Goal: Task Accomplishment & Management: Use online tool/utility

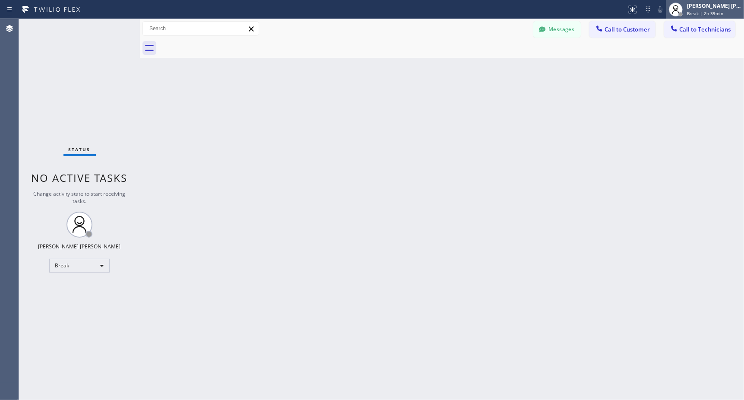
click at [709, 12] on span "Break | 2h 39min" at bounding box center [705, 13] width 36 height 6
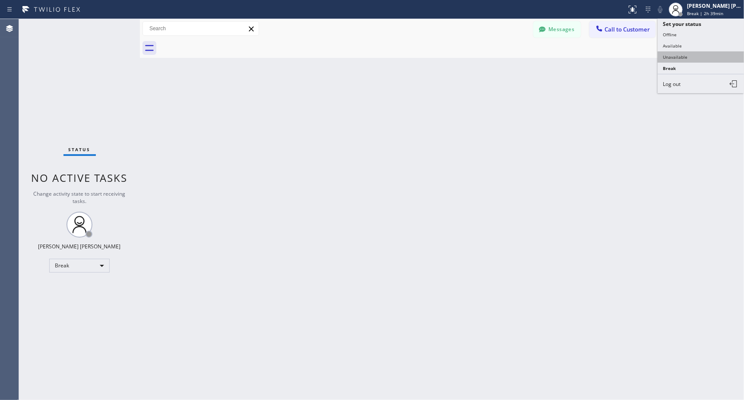
click at [691, 54] on button "Unavailable" at bounding box center [701, 56] width 86 height 11
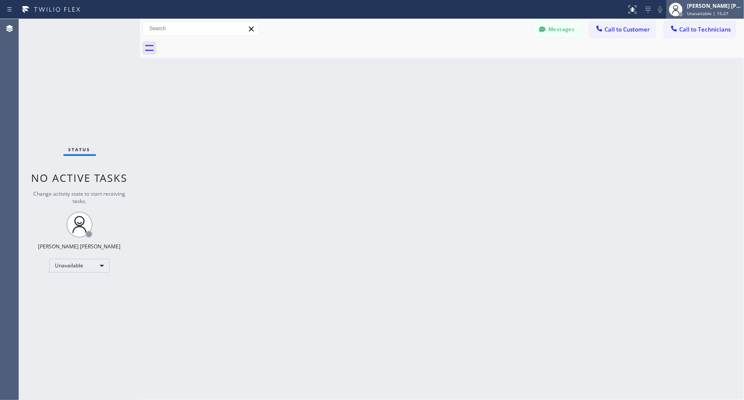
click at [719, 18] on div "[PERSON_NAME] [PERSON_NAME] Unavailable | 15:27" at bounding box center [705, 9] width 78 height 19
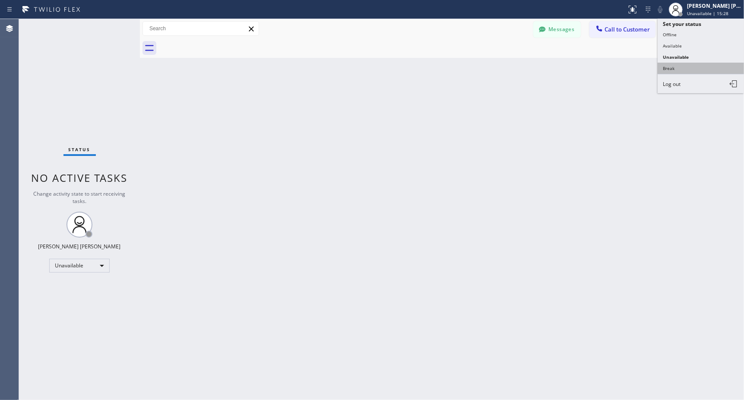
click at [720, 71] on button "Break" at bounding box center [701, 68] width 86 height 11
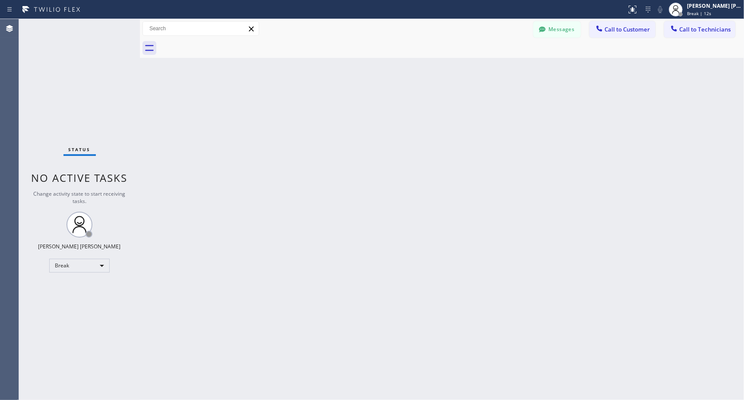
click at [461, 63] on div "Back to Dashboard Change Sender ID Customers Technicians Select a contact Outbo…" at bounding box center [442, 209] width 604 height 381
drag, startPoint x: 252, startPoint y: 155, endPoint x: 233, endPoint y: 91, distance: 66.6
click at [250, 147] on div "Back to Dashboard Change Sender ID Customers Technicians Select a contact Outbo…" at bounding box center [442, 209] width 604 height 381
click at [233, 92] on div "Back to Dashboard Change Sender ID Customers Technicians Select a contact Outbo…" at bounding box center [442, 209] width 604 height 381
click at [442, 73] on div "Back to Dashboard Change Sender ID Customers Technicians Select a contact Outbo…" at bounding box center [442, 209] width 604 height 381
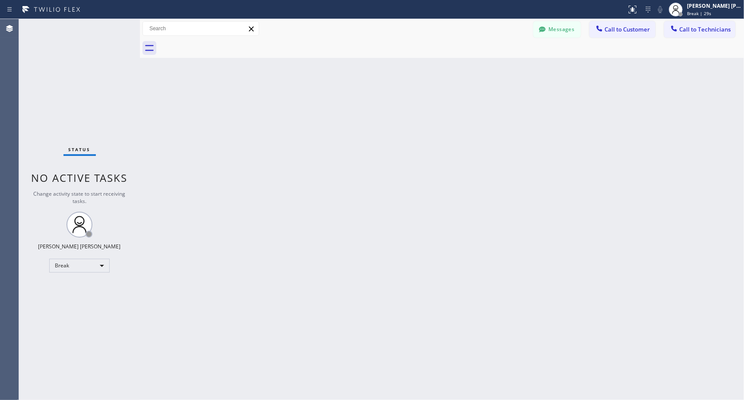
click at [442, 73] on div "Back to Dashboard Change Sender ID Customers Technicians Select a contact Outbo…" at bounding box center [442, 209] width 604 height 381
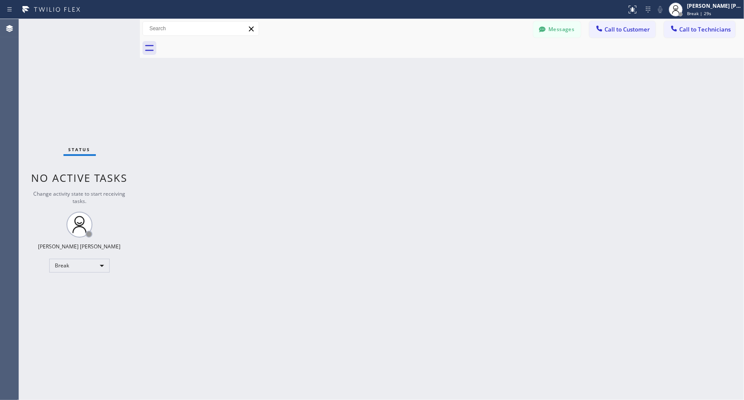
click at [442, 73] on div "Back to Dashboard Change Sender ID Customers Technicians Select a contact Outbo…" at bounding box center [442, 209] width 604 height 381
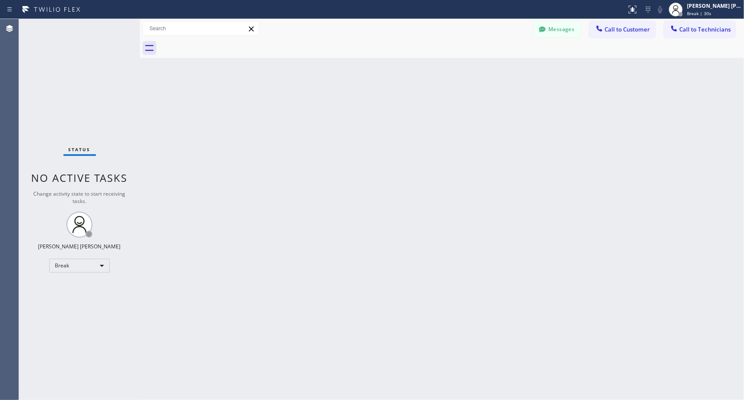
click at [442, 73] on div "Back to Dashboard Change Sender ID Customers Technicians Select a contact Outbo…" at bounding box center [442, 209] width 604 height 381
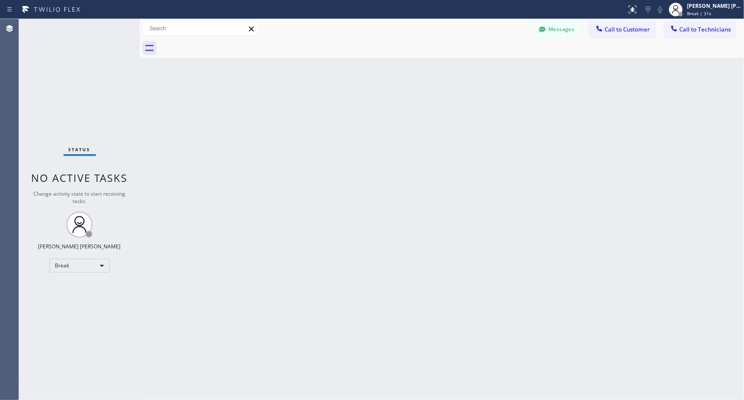
click at [442, 73] on div "Back to Dashboard Change Sender ID Customers Technicians Select a contact Outbo…" at bounding box center [442, 209] width 604 height 381
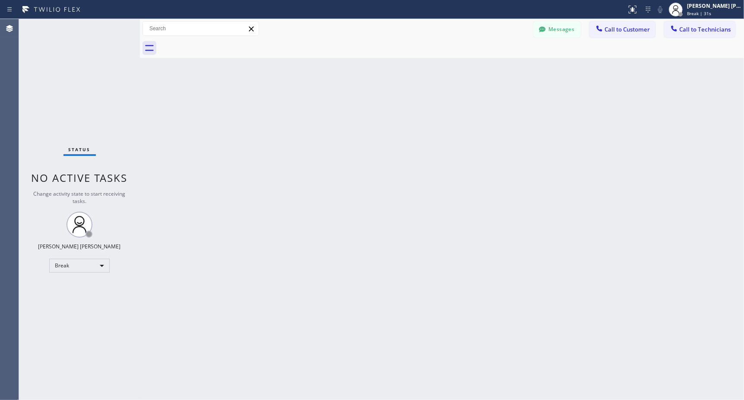
click at [442, 73] on div "Back to Dashboard Change Sender ID Customers Technicians Select a contact Outbo…" at bounding box center [442, 209] width 604 height 381
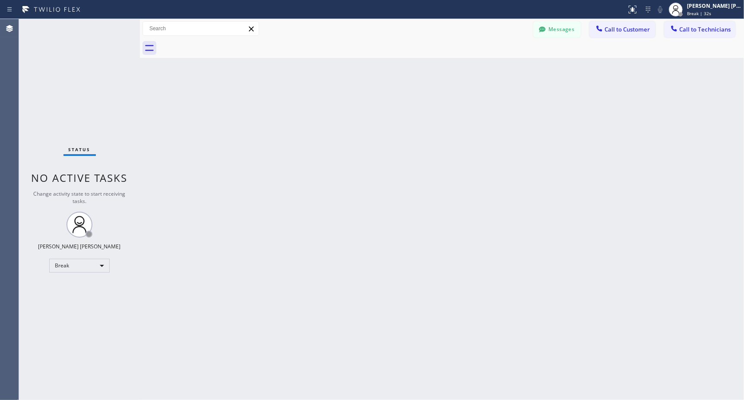
click at [442, 73] on div "Back to Dashboard Change Sender ID Customers Technicians Select a contact Outbo…" at bounding box center [442, 209] width 604 height 381
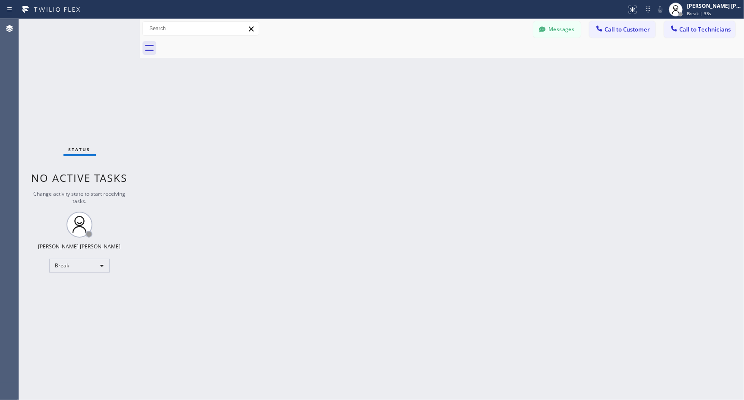
click at [442, 73] on div "Back to Dashboard Change Sender ID Customers Technicians Select a contact Outbo…" at bounding box center [442, 209] width 604 height 381
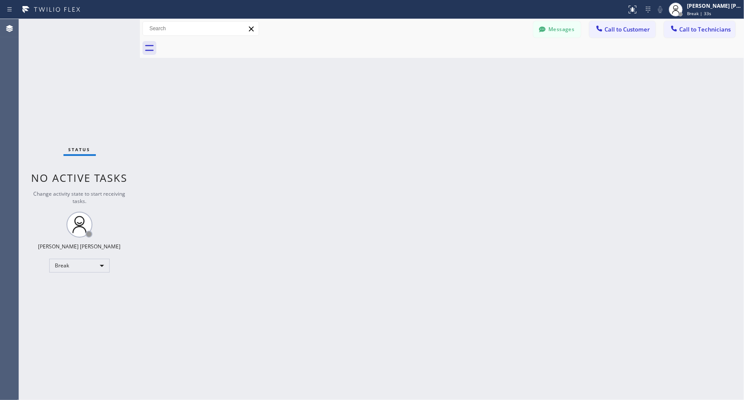
click at [442, 73] on div "Back to Dashboard Change Sender ID Customers Technicians Select a contact Outbo…" at bounding box center [442, 209] width 604 height 381
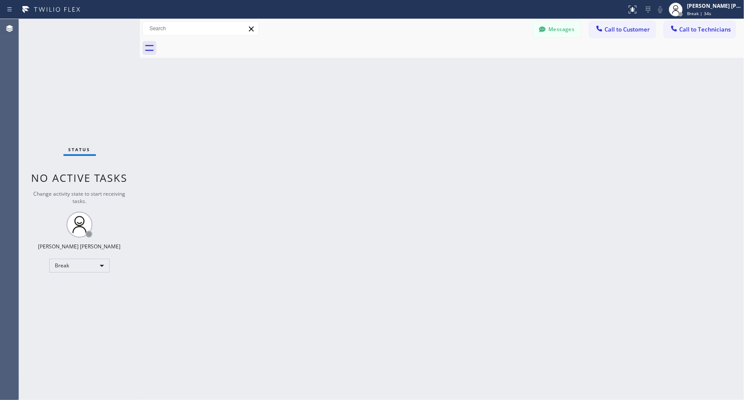
click at [442, 73] on div "Back to Dashboard Change Sender ID Customers Technicians Select a contact Outbo…" at bounding box center [442, 209] width 604 height 381
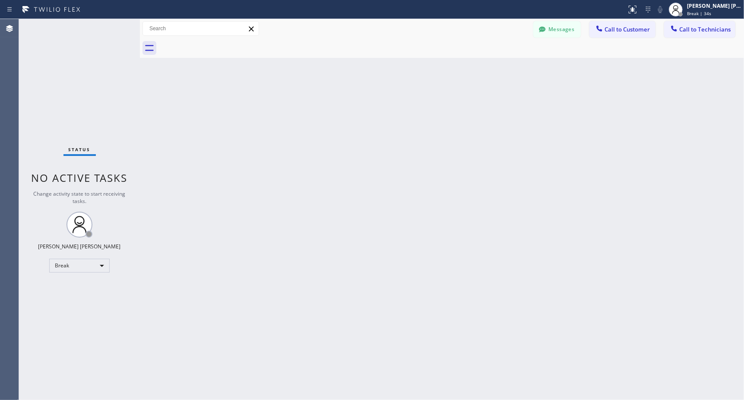
click at [442, 73] on div "Back to Dashboard Change Sender ID Customers Technicians Select a contact Outbo…" at bounding box center [442, 209] width 604 height 381
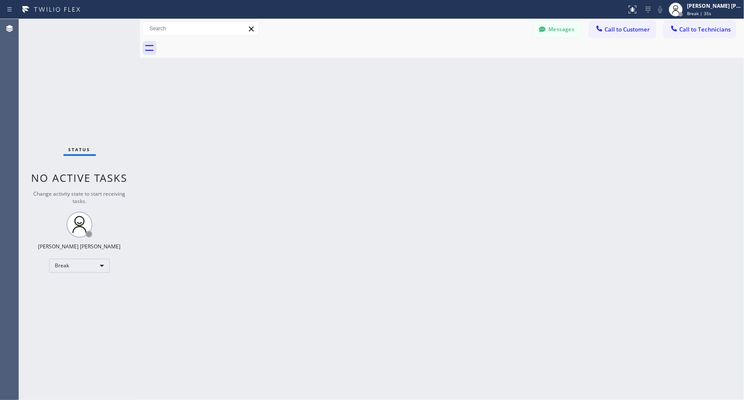
click at [442, 73] on div "Back to Dashboard Change Sender ID Customers Technicians Select a contact Outbo…" at bounding box center [442, 209] width 604 height 381
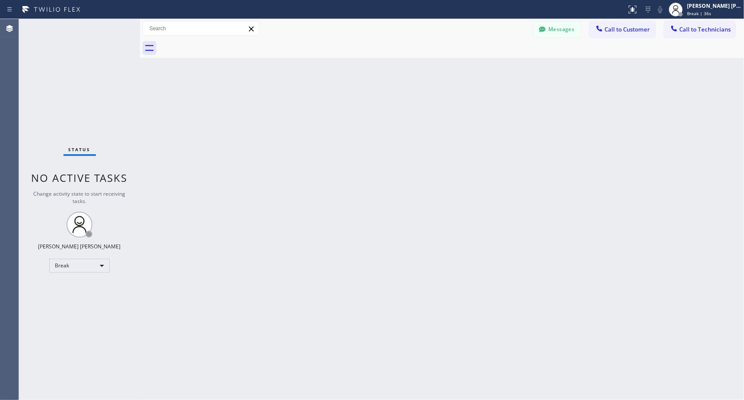
click at [442, 73] on div "Back to Dashboard Change Sender ID Customers Technicians Select a contact Outbo…" at bounding box center [442, 209] width 604 height 381
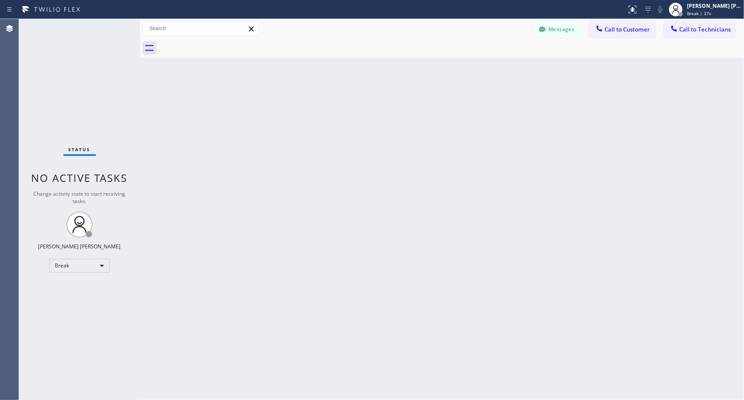
click at [442, 73] on div "Back to Dashboard Change Sender ID Customers Technicians Select a contact Outbo…" at bounding box center [442, 209] width 604 height 381
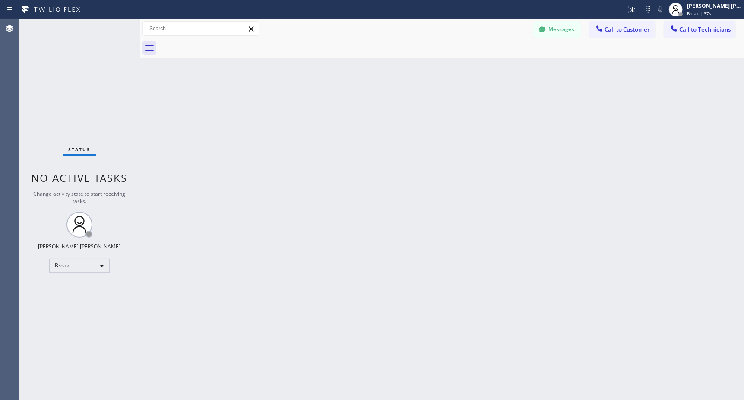
click at [442, 73] on div "Back to Dashboard Change Sender ID Customers Technicians Select a contact Outbo…" at bounding box center [442, 209] width 604 height 381
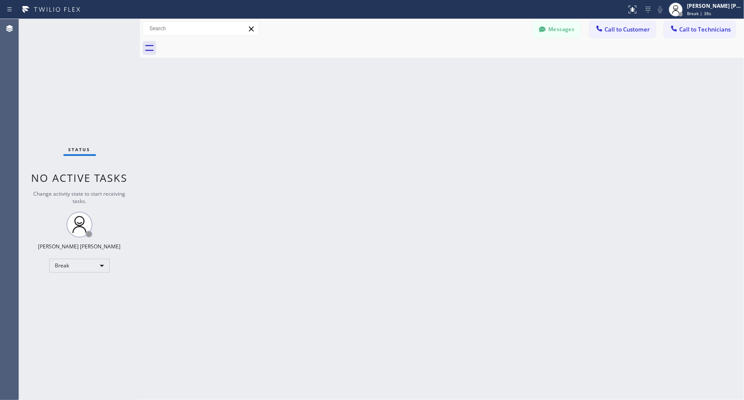
click at [442, 73] on div "Back to Dashboard Change Sender ID Customers Technicians Select a contact Outbo…" at bounding box center [442, 209] width 604 height 381
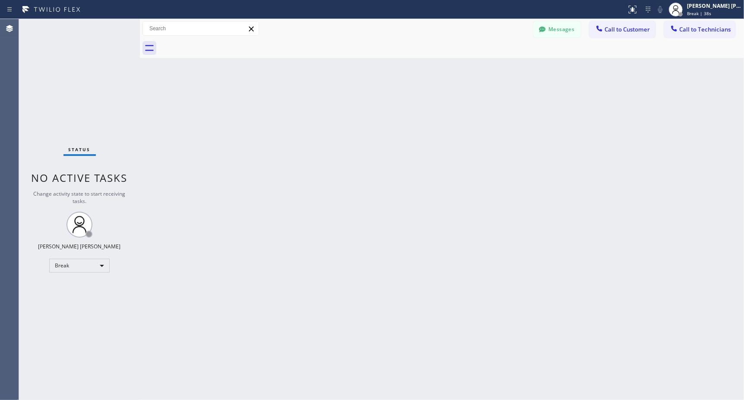
click at [442, 73] on div "Back to Dashboard Change Sender ID Customers Technicians Select a contact Outbo…" at bounding box center [442, 209] width 604 height 381
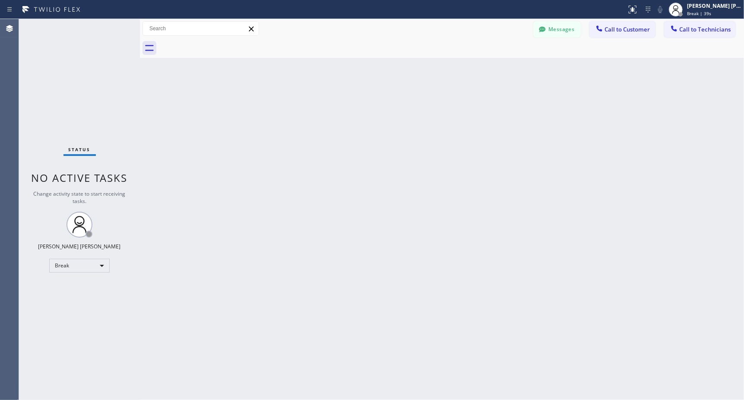
click at [442, 73] on div "Back to Dashboard Change Sender ID Customers Technicians Select a contact Outbo…" at bounding box center [442, 209] width 604 height 381
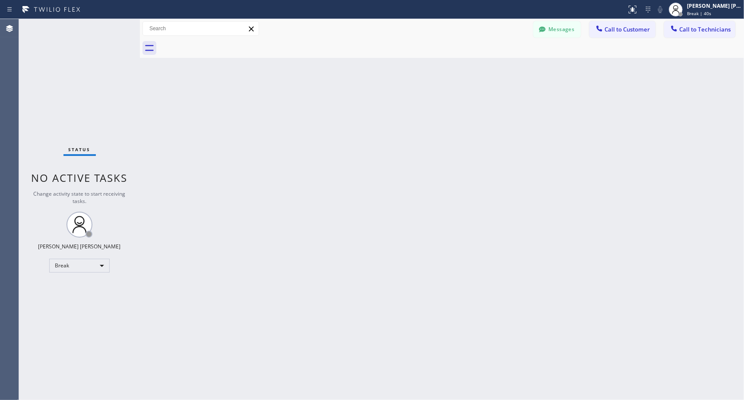
click at [442, 73] on div "Back to Dashboard Change Sender ID Customers Technicians Select a contact Outbo…" at bounding box center [442, 209] width 604 height 381
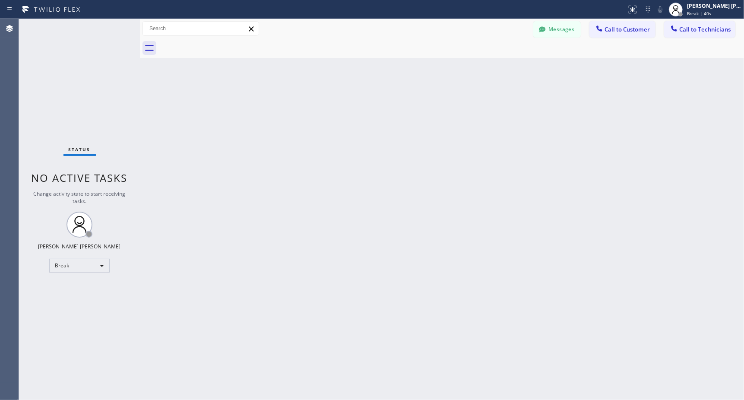
click at [442, 73] on div "Back to Dashboard Change Sender ID Customers Technicians Select a contact Outbo…" at bounding box center [442, 209] width 604 height 381
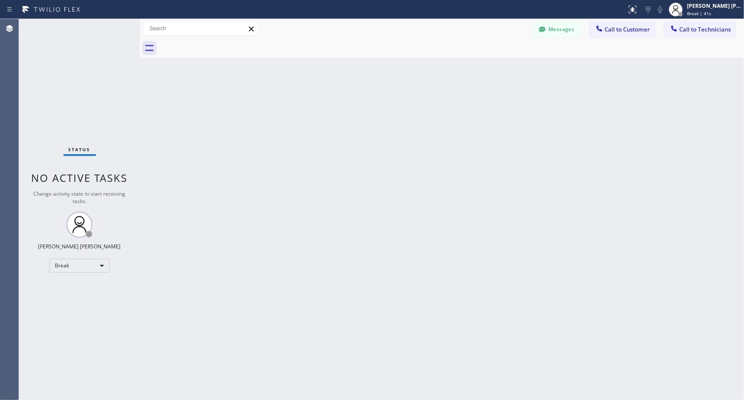
click at [442, 73] on div "Back to Dashboard Change Sender ID Customers Technicians Select a contact Outbo…" at bounding box center [442, 209] width 604 height 381
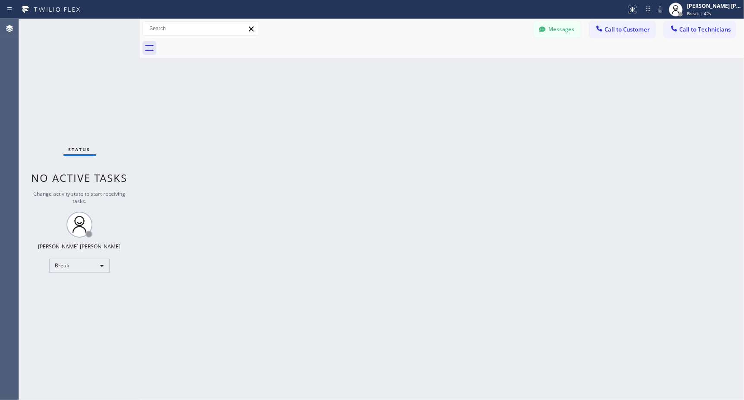
click at [442, 73] on div "Back to Dashboard Change Sender ID Customers Technicians Select a contact Outbo…" at bounding box center [442, 209] width 604 height 381
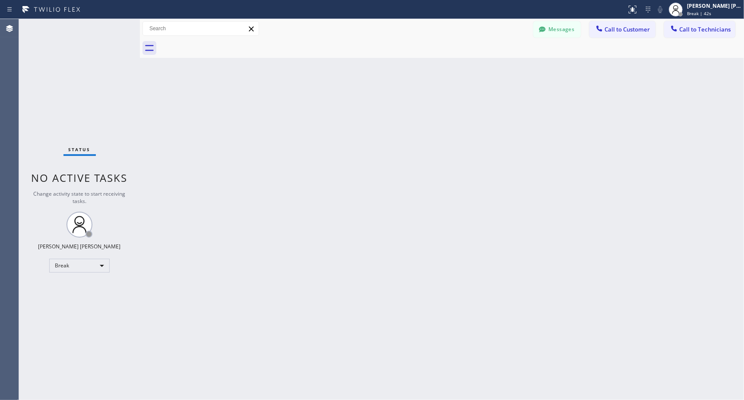
click at [442, 73] on div "Back to Dashboard Change Sender ID Customers Technicians Select a contact Outbo…" at bounding box center [442, 209] width 604 height 381
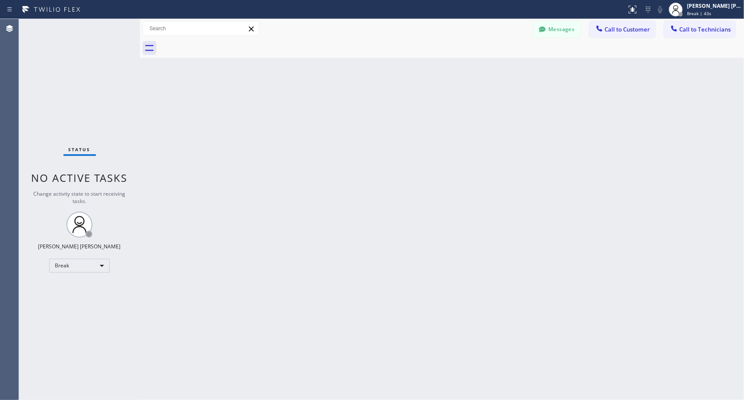
click at [442, 73] on div "Back to Dashboard Change Sender ID Customers Technicians Select a contact Outbo…" at bounding box center [442, 209] width 604 height 381
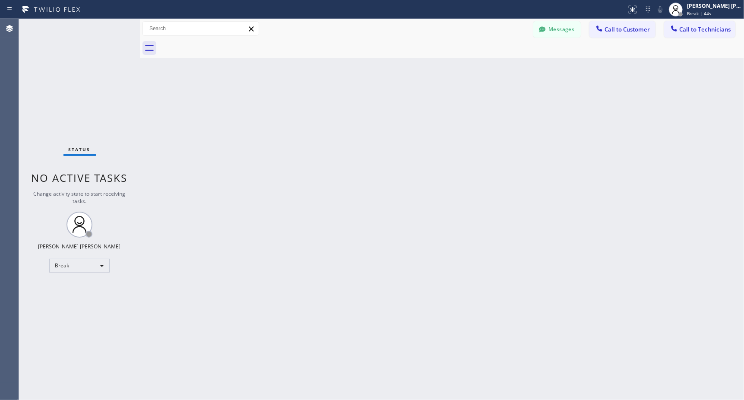
click at [442, 73] on div "Back to Dashboard Change Sender ID Customers Technicians Select a contact Outbo…" at bounding box center [442, 209] width 604 height 381
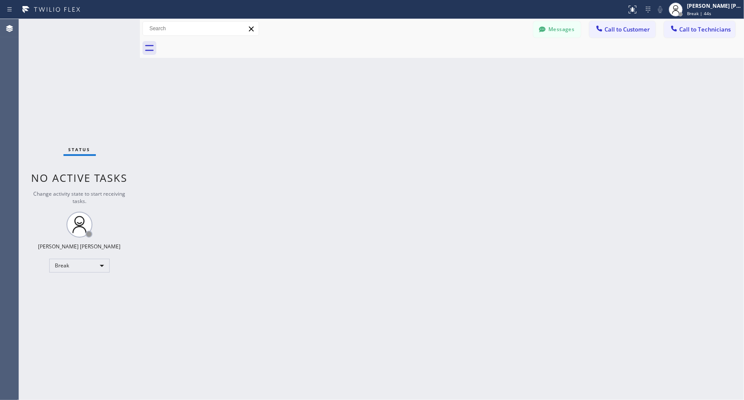
click at [442, 73] on div "Back to Dashboard Change Sender ID Customers Technicians Select a contact Outbo…" at bounding box center [442, 209] width 604 height 381
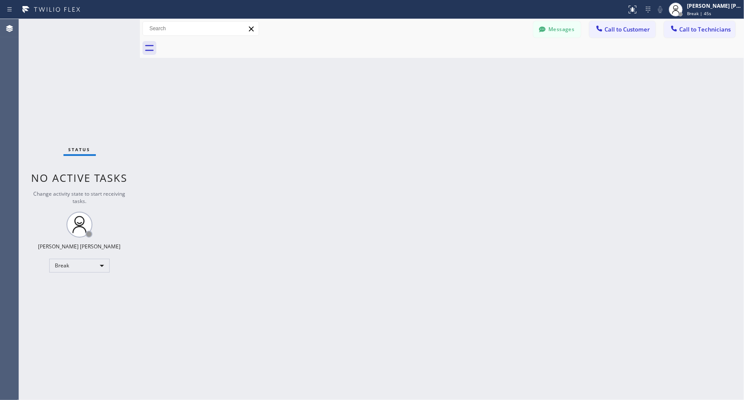
click at [442, 73] on div "Back to Dashboard Change Sender ID Customers Technicians Select a contact Outbo…" at bounding box center [442, 209] width 604 height 381
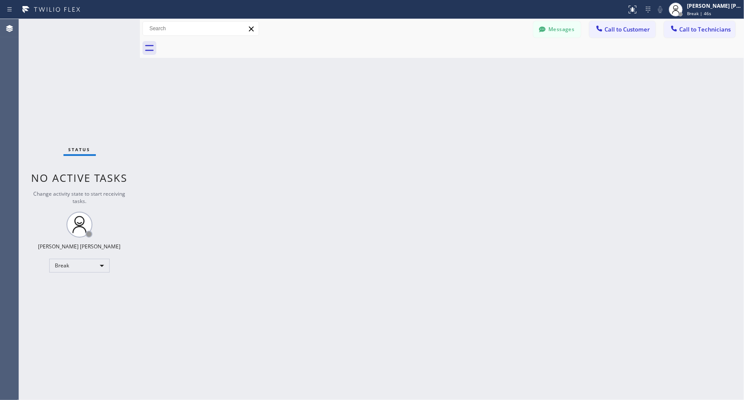
click at [442, 73] on div "Back to Dashboard Change Sender ID Customers Technicians Select a contact Outbo…" at bounding box center [442, 209] width 604 height 381
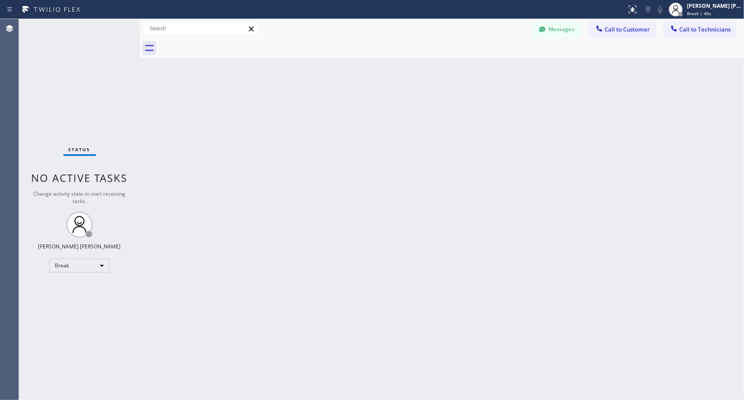
click at [442, 73] on div "Back to Dashboard Change Sender ID Customers Technicians Select a contact Outbo…" at bounding box center [442, 209] width 604 height 381
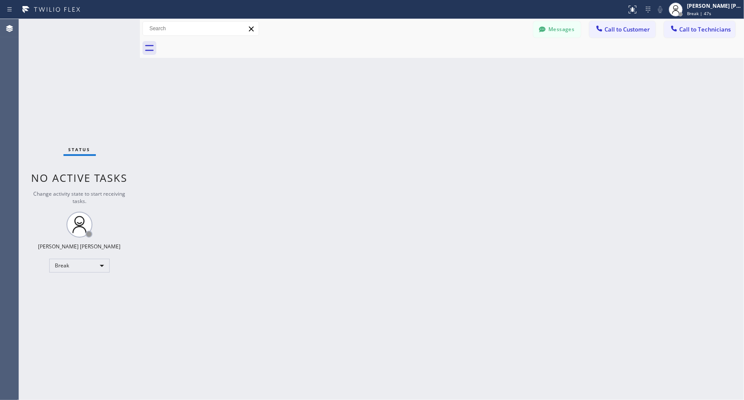
click at [442, 73] on div "Back to Dashboard Change Sender ID Customers Technicians Select a contact Outbo…" at bounding box center [442, 209] width 604 height 381
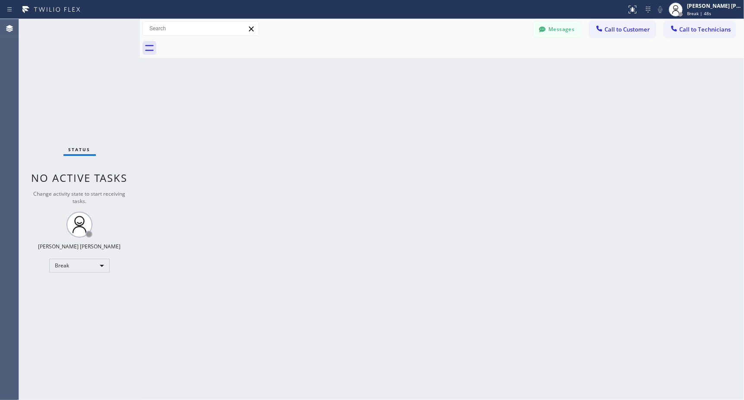
click at [442, 73] on div "Back to Dashboard Change Sender ID Customers Technicians Select a contact Outbo…" at bounding box center [442, 209] width 604 height 381
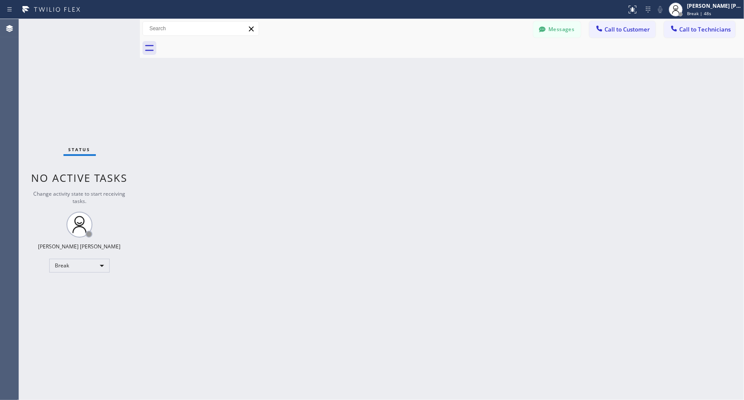
click at [442, 73] on div "Back to Dashboard Change Sender ID Customers Technicians Select a contact Outbo…" at bounding box center [442, 209] width 604 height 381
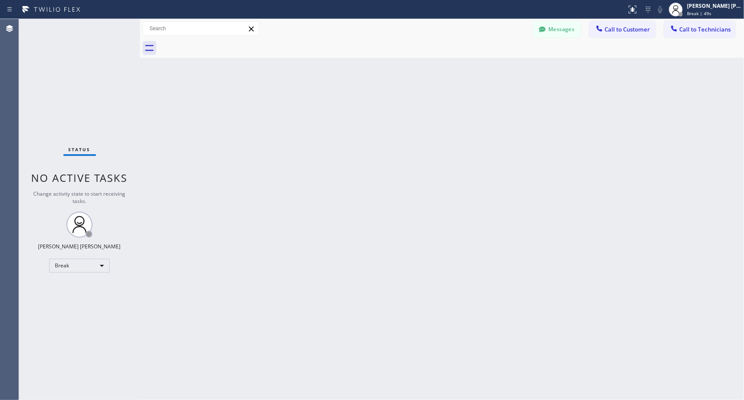
click at [442, 73] on div "Back to Dashboard Change Sender ID Customers Technicians Select a contact Outbo…" at bounding box center [442, 209] width 604 height 381
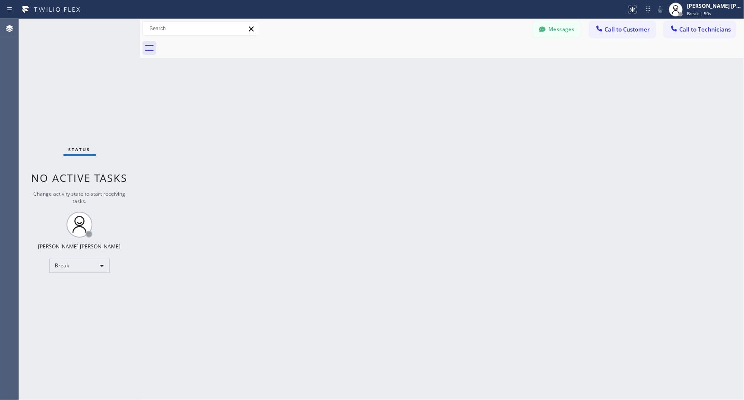
click at [442, 73] on div "Back to Dashboard Change Sender ID Customers Technicians Select a contact Outbo…" at bounding box center [442, 209] width 604 height 381
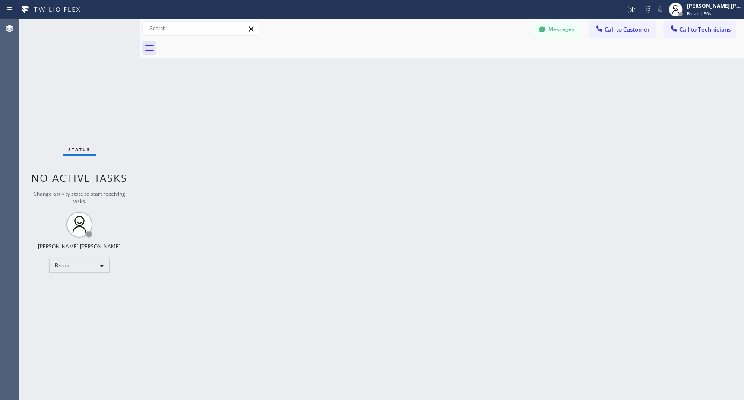
click at [442, 73] on div "Back to Dashboard Change Sender ID Customers Technicians Select a contact Outbo…" at bounding box center [442, 209] width 604 height 381
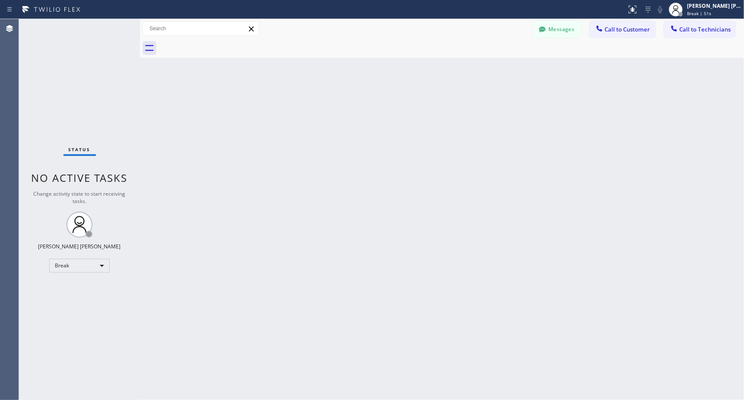
click at [442, 73] on div "Back to Dashboard Change Sender ID Customers Technicians Select a contact Outbo…" at bounding box center [442, 209] width 604 height 381
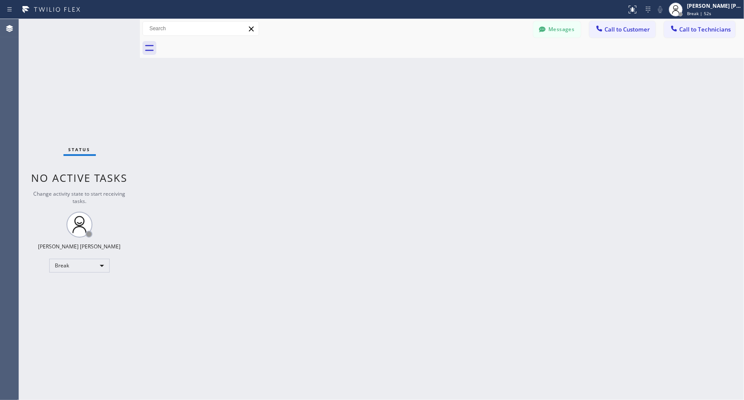
click at [442, 73] on div "Back to Dashboard Change Sender ID Customers Technicians Select a contact Outbo…" at bounding box center [442, 209] width 604 height 381
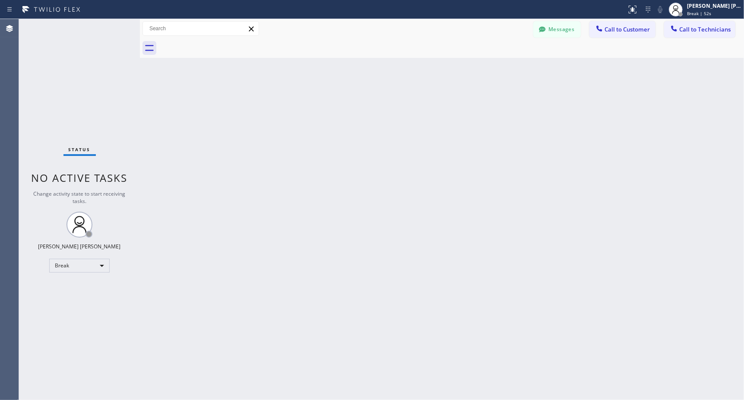
click at [442, 73] on div "Back to Dashboard Change Sender ID Customers Technicians Select a contact Outbo…" at bounding box center [442, 209] width 604 height 381
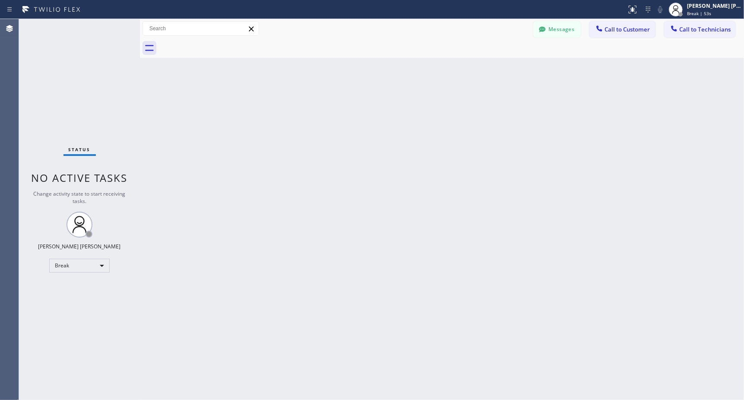
click at [442, 73] on div "Back to Dashboard Change Sender ID Customers Technicians Select a contact Outbo…" at bounding box center [442, 209] width 604 height 381
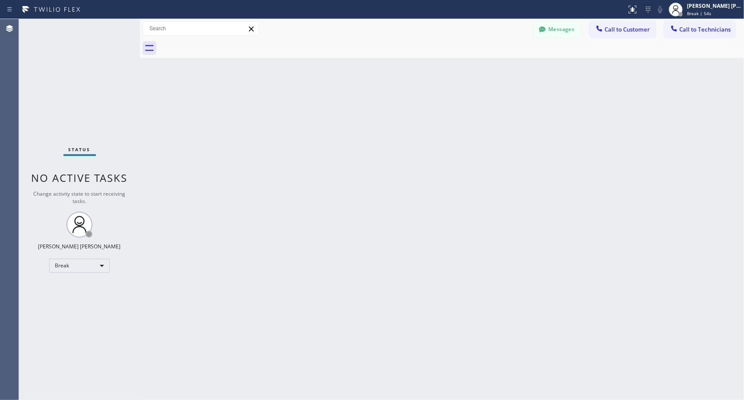
click at [442, 73] on div "Back to Dashboard Change Sender ID Customers Technicians Select a contact Outbo…" at bounding box center [442, 209] width 604 height 381
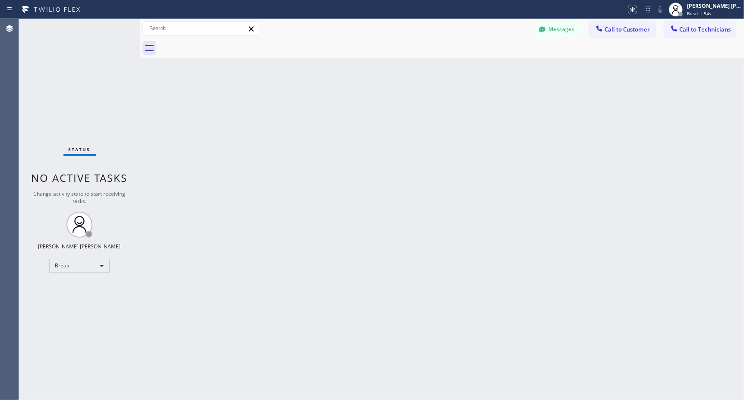
click at [442, 73] on div "Back to Dashboard Change Sender ID Customers Technicians Select a contact Outbo…" at bounding box center [442, 209] width 604 height 381
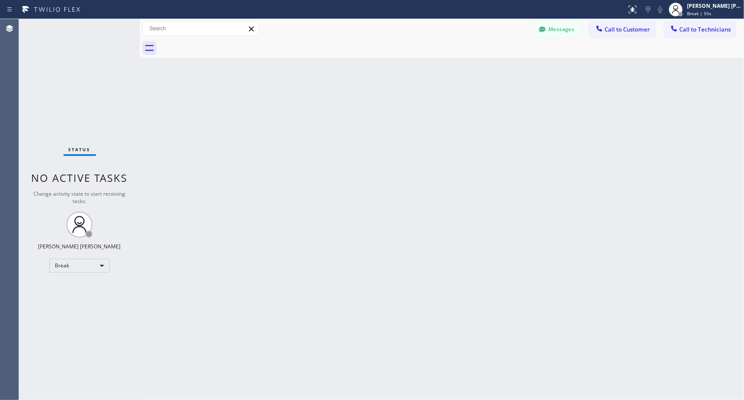
click at [442, 73] on div "Back to Dashboard Change Sender ID Customers Technicians Select a contact Outbo…" at bounding box center [442, 209] width 604 height 381
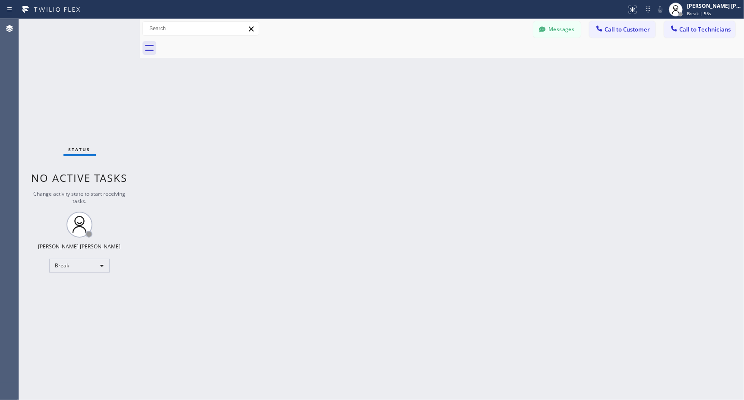
click at [442, 73] on div "Back to Dashboard Change Sender ID Customers Technicians Select a contact Outbo…" at bounding box center [442, 209] width 604 height 381
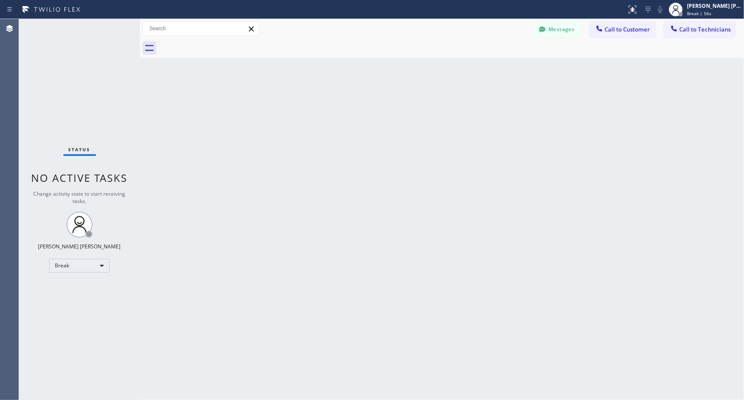
click at [442, 73] on div "Back to Dashboard Change Sender ID Customers Technicians Select a contact Outbo…" at bounding box center [442, 209] width 604 height 381
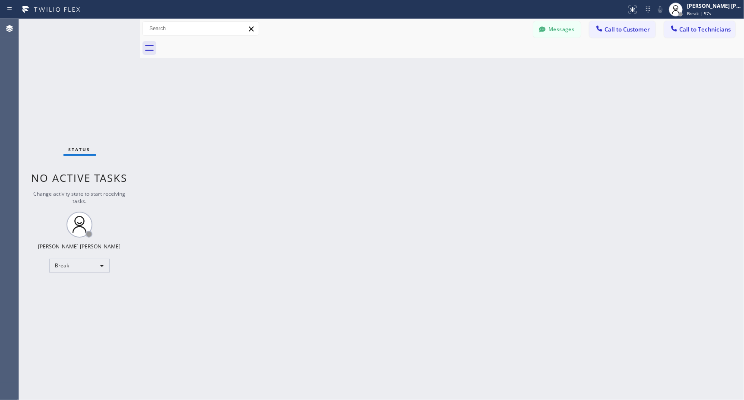
click at [442, 73] on div "Back to Dashboard Change Sender ID Customers Technicians Select a contact Outbo…" at bounding box center [442, 209] width 604 height 381
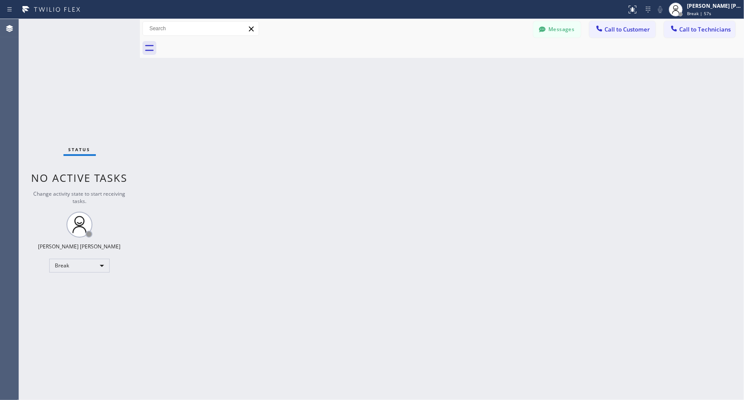
click at [442, 73] on div "Back to Dashboard Change Sender ID Customers Technicians Select a contact Outbo…" at bounding box center [442, 209] width 604 height 381
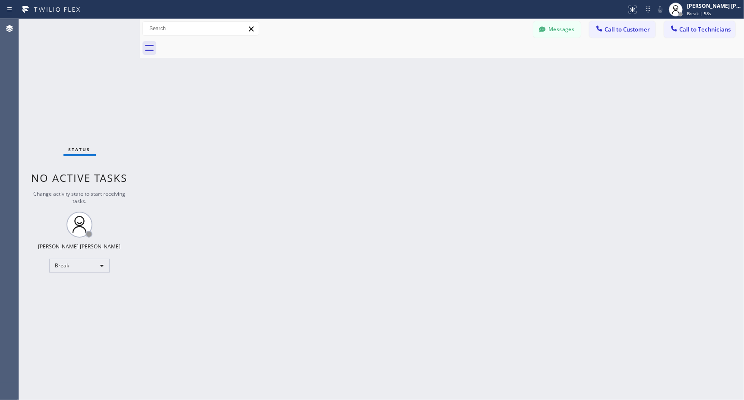
click at [442, 73] on div "Back to Dashboard Change Sender ID Customers Technicians Select a contact Outbo…" at bounding box center [442, 209] width 604 height 381
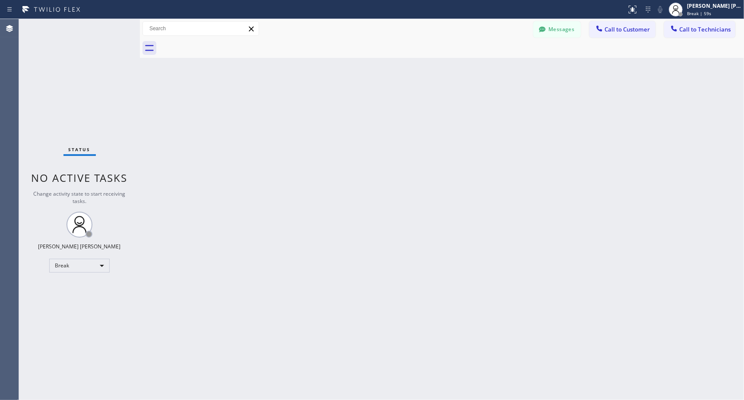
click at [442, 73] on div "Back to Dashboard Change Sender ID Customers Technicians Select a contact Outbo…" at bounding box center [442, 209] width 604 height 381
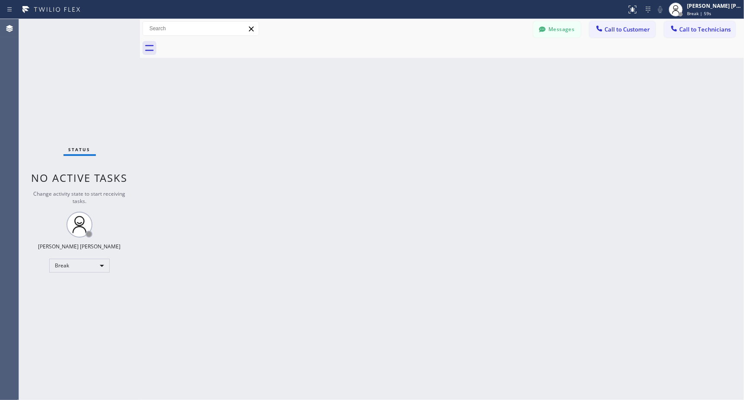
click at [442, 73] on div "Back to Dashboard Change Sender ID Customers Technicians Select a contact Outbo…" at bounding box center [442, 209] width 604 height 381
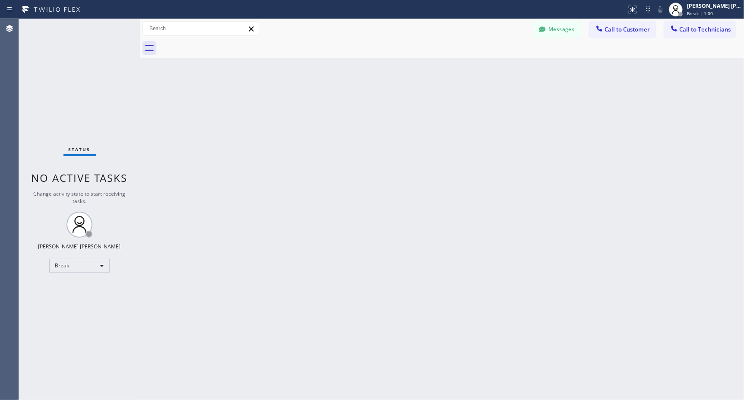
click at [442, 73] on div "Back to Dashboard Change Sender ID Customers Technicians Select a contact Outbo…" at bounding box center [442, 209] width 604 height 381
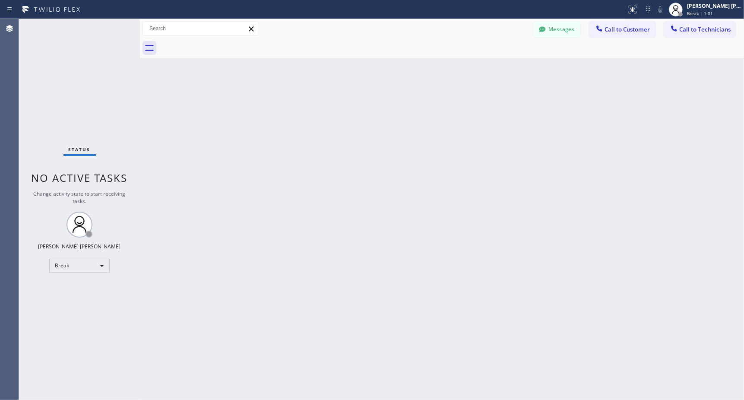
click at [442, 73] on div "Back to Dashboard Change Sender ID Customers Technicians Select a contact Outbo…" at bounding box center [442, 209] width 604 height 381
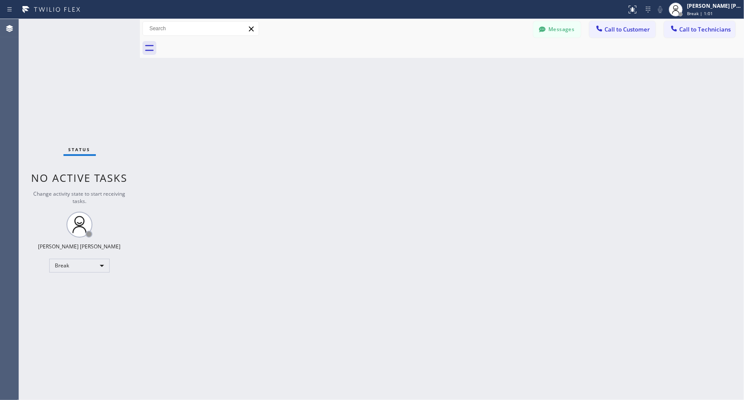
click at [442, 73] on div "Back to Dashboard Change Sender ID Customers Technicians Select a contact Outbo…" at bounding box center [442, 209] width 604 height 381
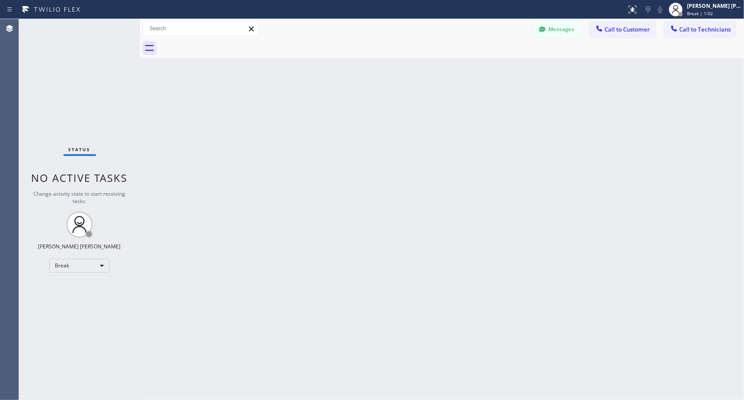
click at [442, 73] on div "Back to Dashboard Change Sender ID Customers Technicians Select a contact Outbo…" at bounding box center [442, 209] width 604 height 381
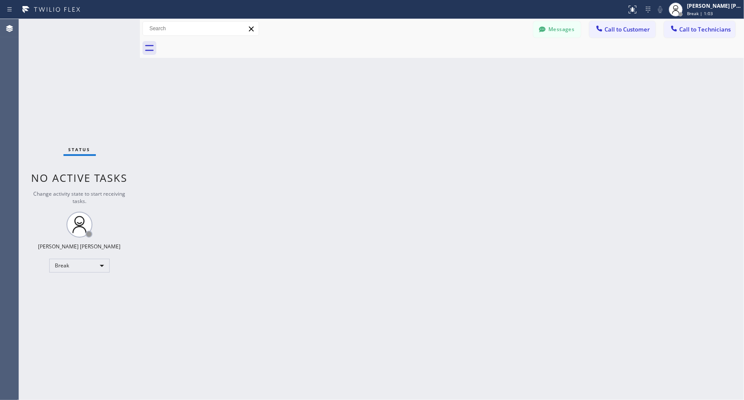
click at [442, 73] on div "Back to Dashboard Change Sender ID Customers Technicians Select a contact Outbo…" at bounding box center [442, 209] width 604 height 381
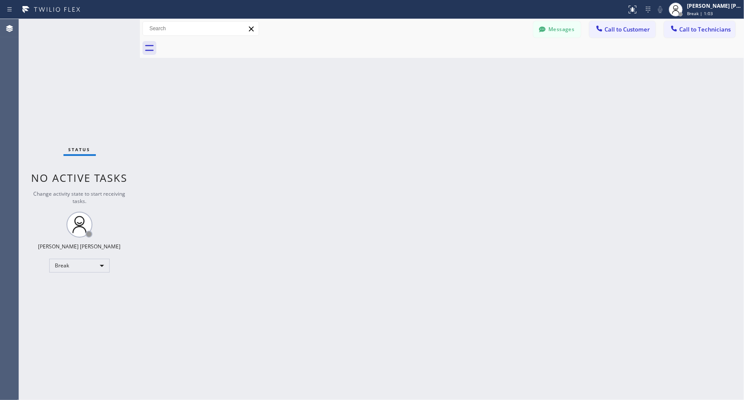
click at [442, 73] on div "Back to Dashboard Change Sender ID Customers Technicians Select a contact Outbo…" at bounding box center [442, 209] width 604 height 381
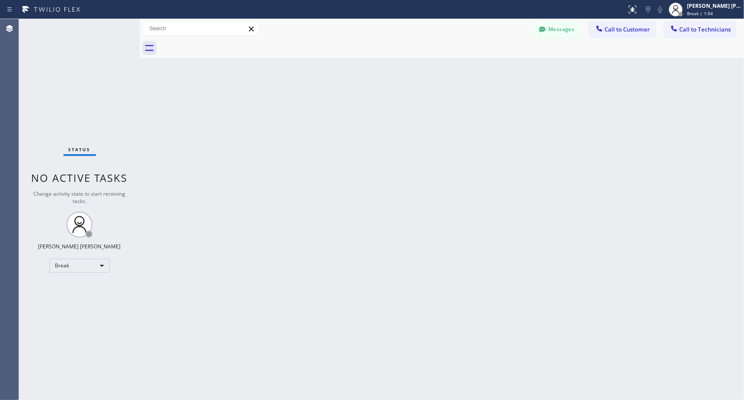
click at [442, 73] on div "Back to Dashboard Change Sender ID Customers Technicians Select a contact Outbo…" at bounding box center [442, 209] width 604 height 381
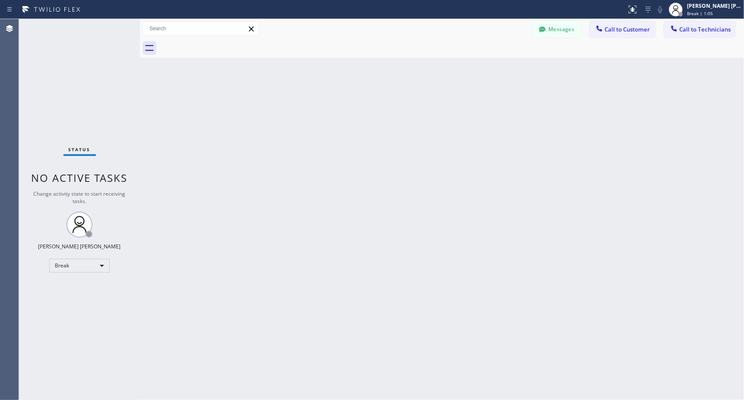
click at [442, 73] on div "Back to Dashboard Change Sender ID Customers Technicians Select a contact Outbo…" at bounding box center [442, 209] width 604 height 381
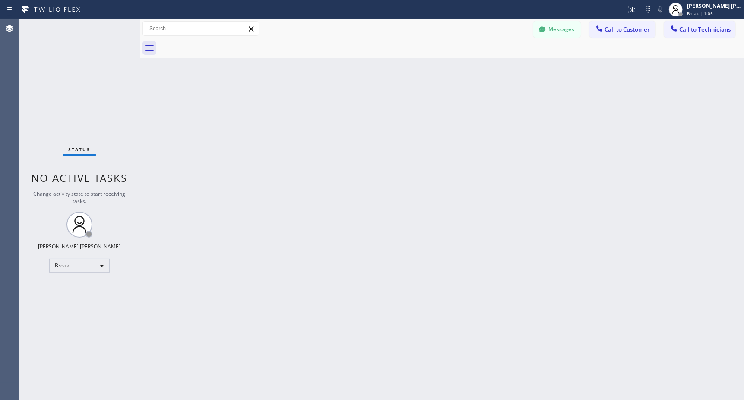
click at [442, 73] on div "Back to Dashboard Change Sender ID Customers Technicians Select a contact Outbo…" at bounding box center [442, 209] width 604 height 381
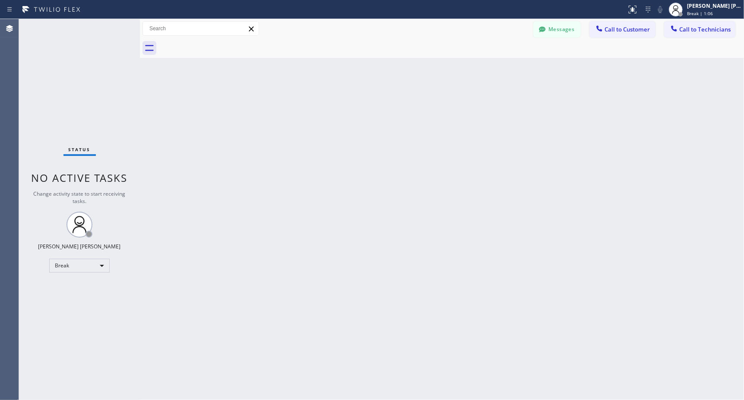
click at [442, 73] on div "Back to Dashboard Change Sender ID Customers Technicians Select a contact Outbo…" at bounding box center [442, 209] width 604 height 381
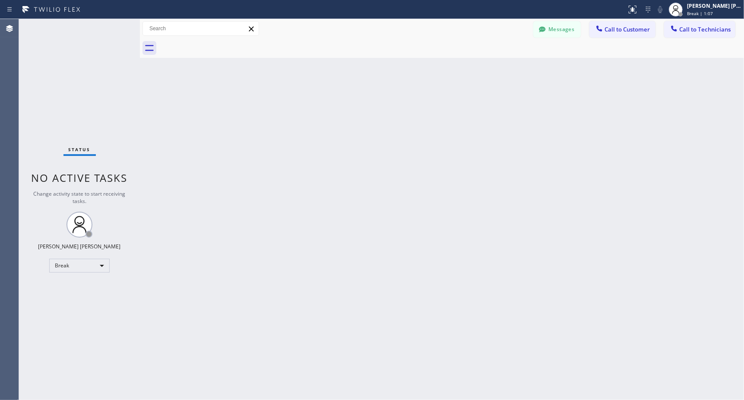
click at [442, 73] on div "Back to Dashboard Change Sender ID Customers Technicians Select a contact Outbo…" at bounding box center [442, 209] width 604 height 381
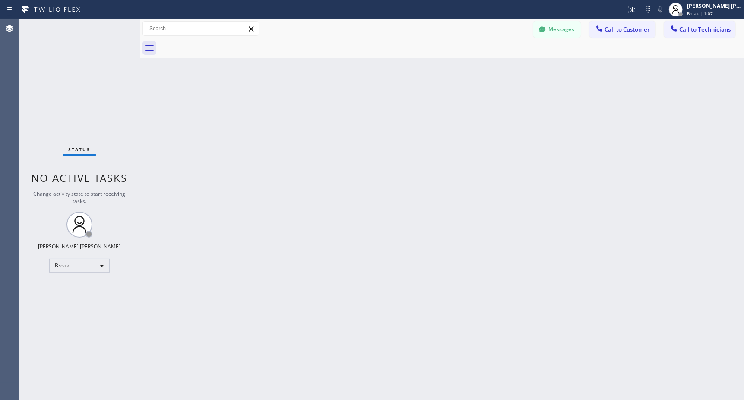
click at [442, 73] on div "Back to Dashboard Change Sender ID Customers Technicians Select a contact Outbo…" at bounding box center [442, 209] width 604 height 381
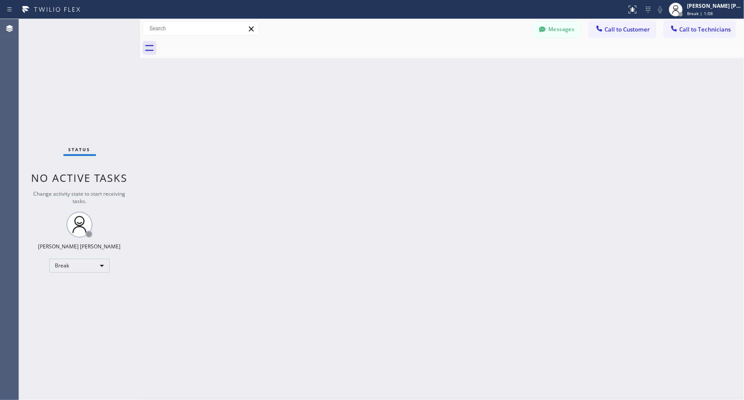
click at [442, 73] on div "Back to Dashboard Change Sender ID Customers Technicians Select a contact Outbo…" at bounding box center [442, 209] width 604 height 381
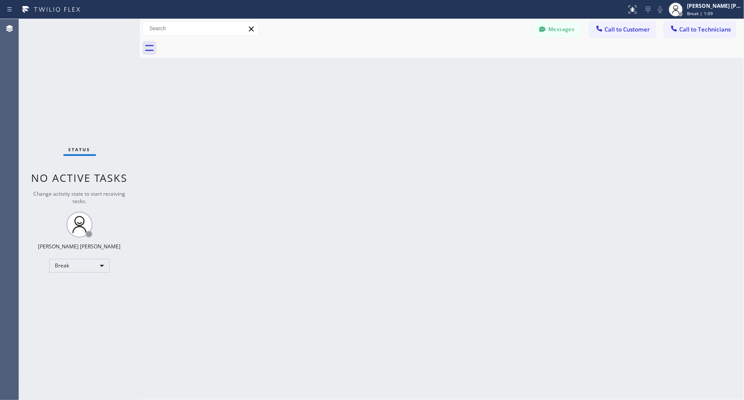
click at [442, 73] on div "Back to Dashboard Change Sender ID Customers Technicians Select a contact Outbo…" at bounding box center [442, 209] width 604 height 381
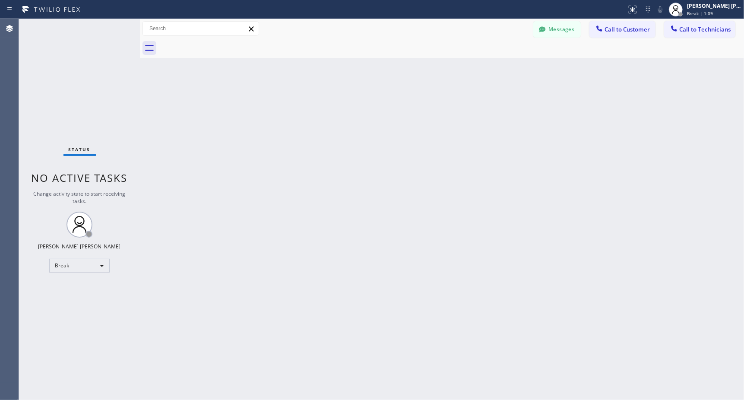
click at [442, 73] on div "Back to Dashboard Change Sender ID Customers Technicians Select a contact Outbo…" at bounding box center [442, 209] width 604 height 381
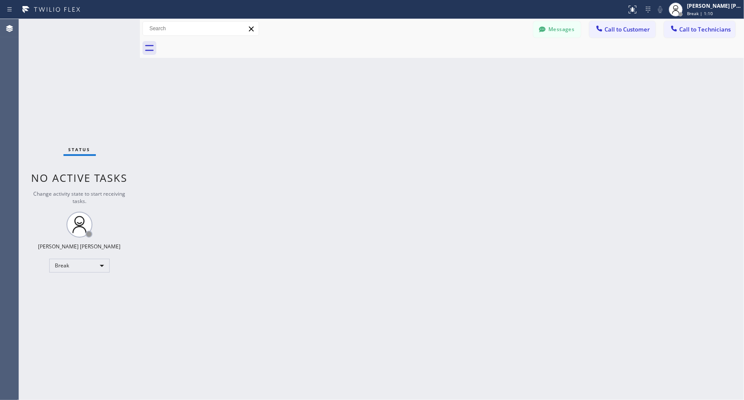
click at [442, 73] on div "Back to Dashboard Change Sender ID Customers Technicians Select a contact Outbo…" at bounding box center [442, 209] width 604 height 381
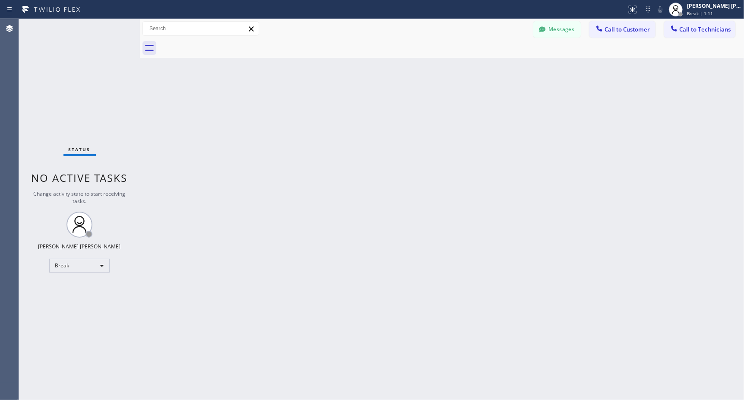
click at [442, 73] on div "Back to Dashboard Change Sender ID Customers Technicians Select a contact Outbo…" at bounding box center [442, 209] width 604 height 381
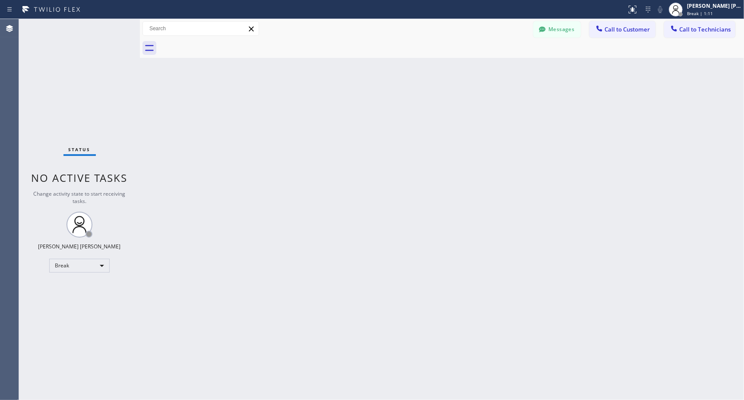
click at [442, 73] on div "Back to Dashboard Change Sender ID Customers Technicians Select a contact Outbo…" at bounding box center [442, 209] width 604 height 381
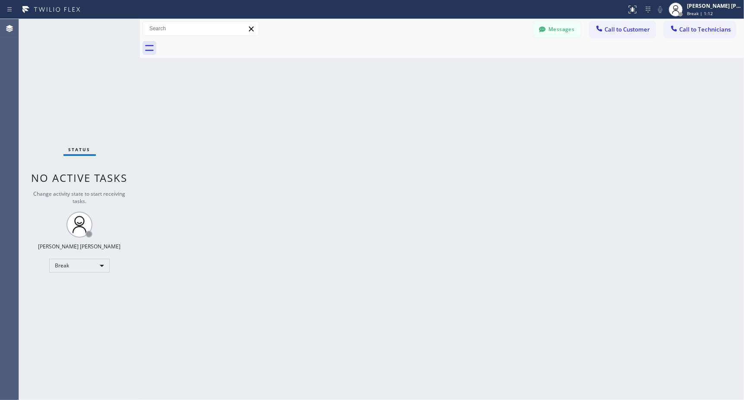
click at [442, 73] on div "Back to Dashboard Change Sender ID Customers Technicians Select a contact Outbo…" at bounding box center [442, 209] width 604 height 381
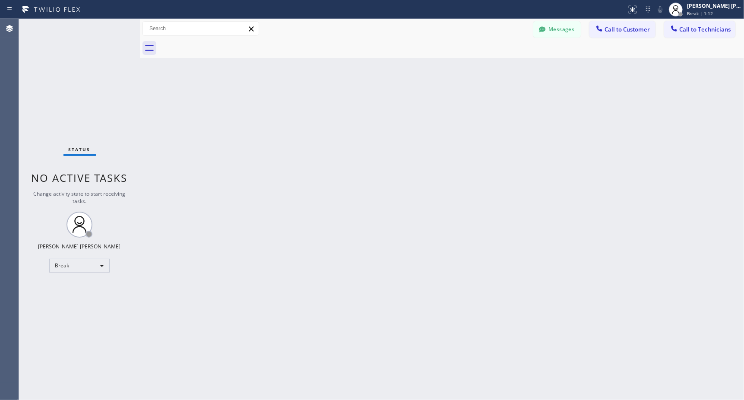
click at [442, 73] on div "Back to Dashboard Change Sender ID Customers Technicians Select a contact Outbo…" at bounding box center [442, 209] width 604 height 381
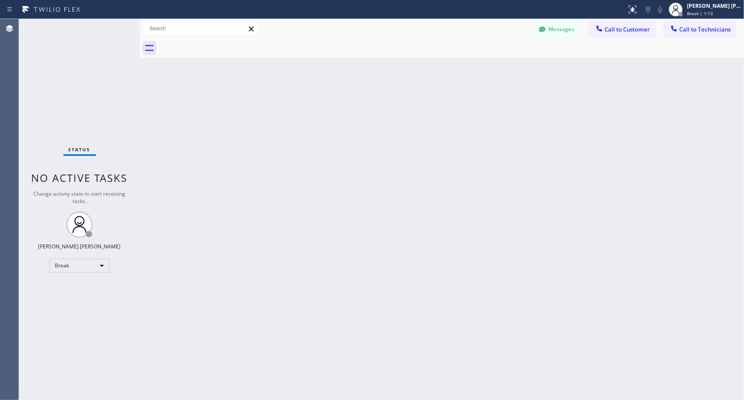
click at [442, 73] on div "Back to Dashboard Change Sender ID Customers Technicians Select a contact Outbo…" at bounding box center [442, 209] width 604 height 381
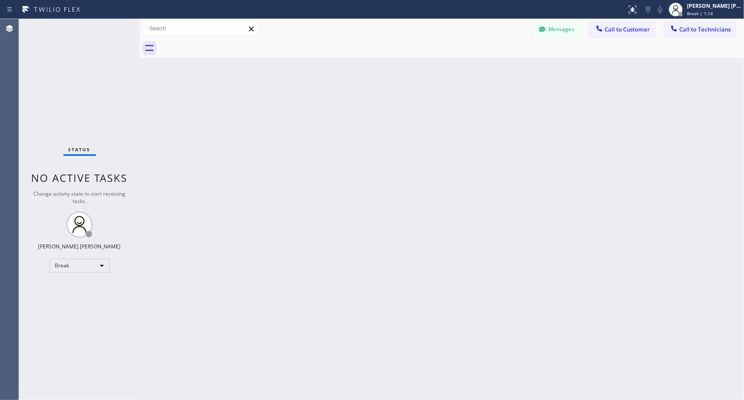
click at [442, 73] on div "Back to Dashboard Change Sender ID Customers Technicians Select a contact Outbo…" at bounding box center [442, 209] width 604 height 381
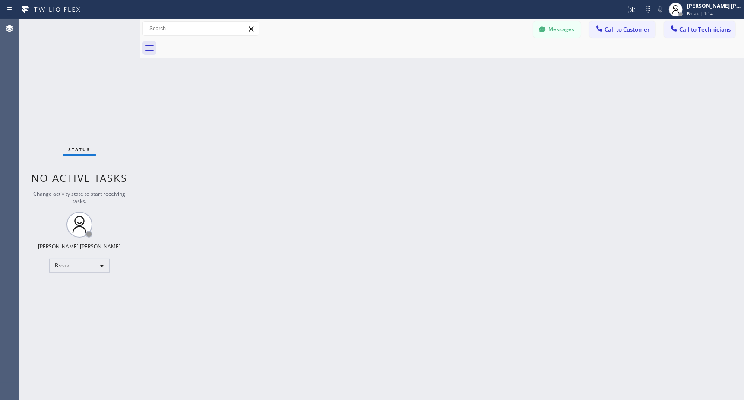
click at [442, 73] on div "Back to Dashboard Change Sender ID Customers Technicians Select a contact Outbo…" at bounding box center [442, 209] width 604 height 381
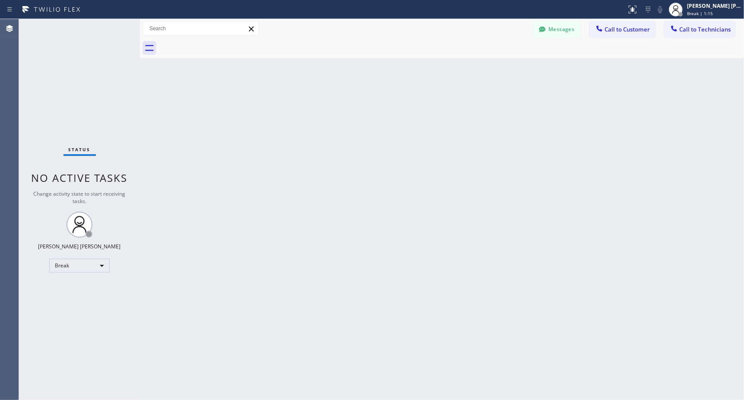
click at [442, 73] on div "Back to Dashboard Change Sender ID Customers Technicians Select a contact Outbo…" at bounding box center [442, 209] width 604 height 381
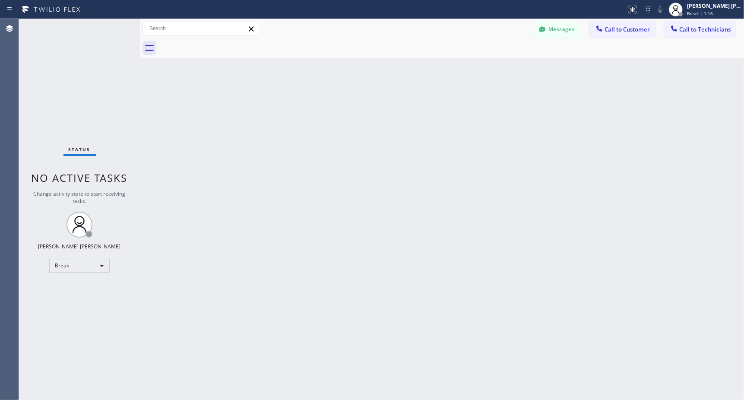
click at [442, 73] on div "Back to Dashboard Change Sender ID Customers Technicians Select a contact Outbo…" at bounding box center [442, 209] width 604 height 381
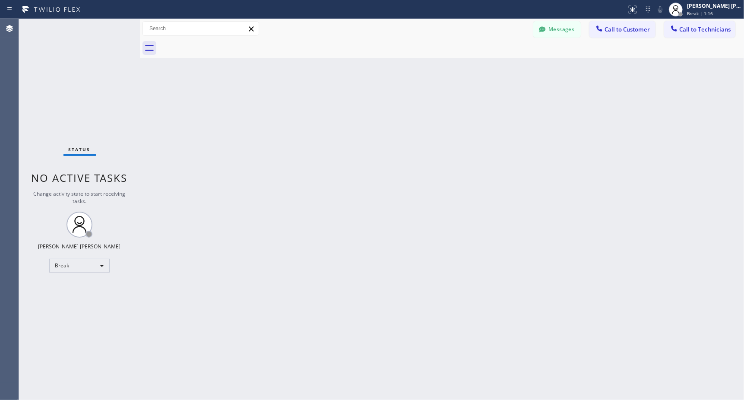
click at [442, 73] on div "Back to Dashboard Change Sender ID Customers Technicians Select a contact Outbo…" at bounding box center [442, 209] width 604 height 381
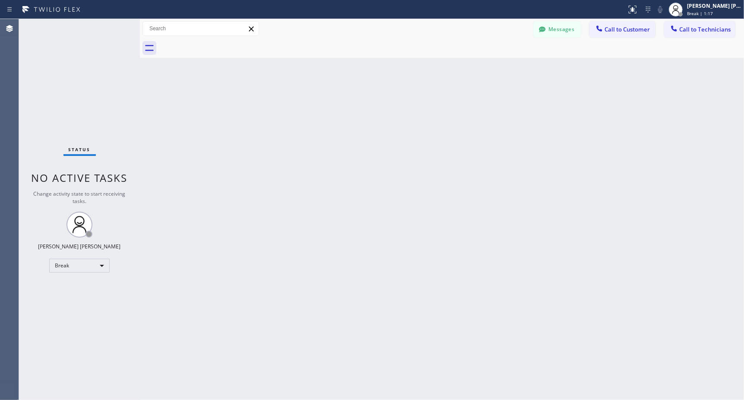
click at [442, 73] on div "Back to Dashboard Change Sender ID Customers Technicians Select a contact Outbo…" at bounding box center [442, 209] width 604 height 381
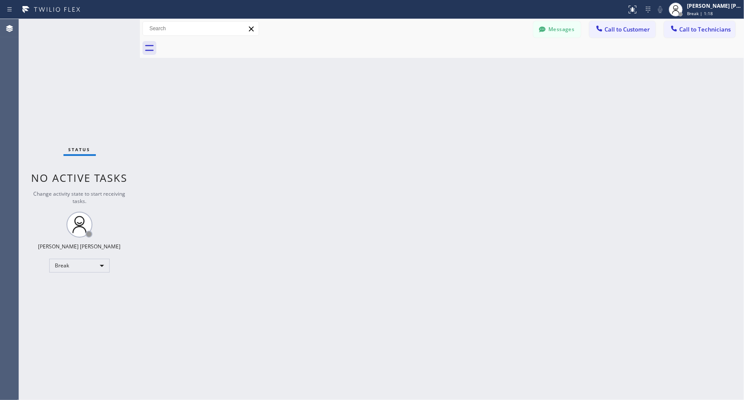
click at [442, 73] on div "Back to Dashboard Change Sender ID Customers Technicians Select a contact Outbo…" at bounding box center [442, 209] width 604 height 381
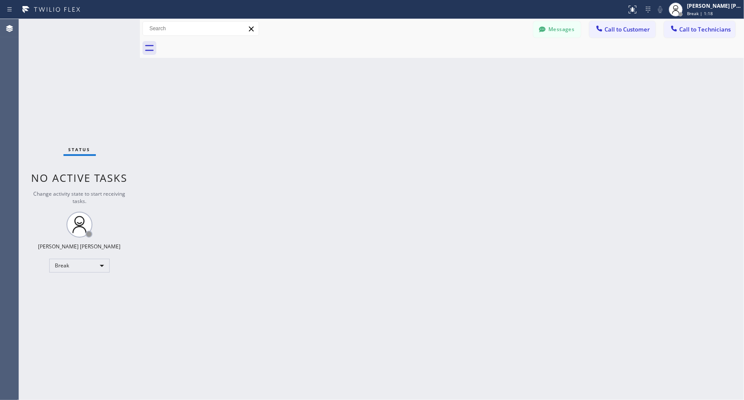
click at [442, 73] on div "Back to Dashboard Change Sender ID Customers Technicians Select a contact Outbo…" at bounding box center [442, 209] width 604 height 381
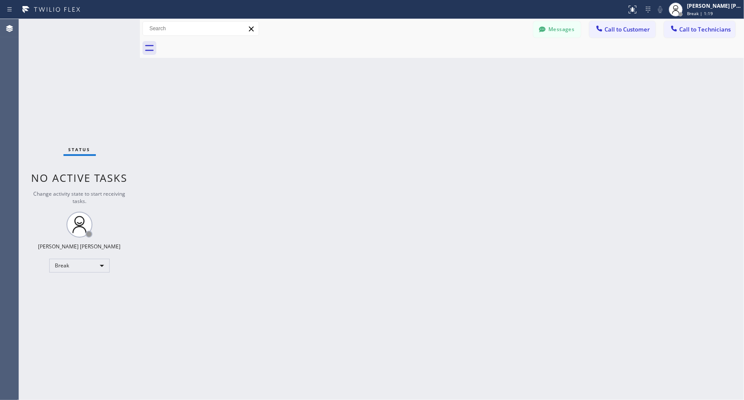
click at [442, 73] on div "Back to Dashboard Change Sender ID Customers Technicians Select a contact Outbo…" at bounding box center [442, 209] width 604 height 381
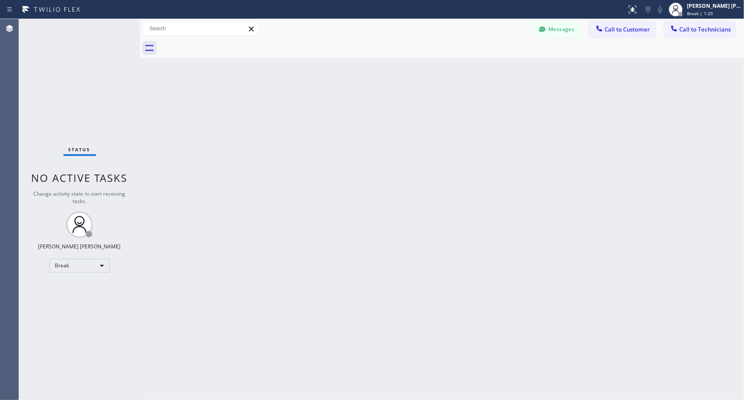
click at [442, 73] on div "Back to Dashboard Change Sender ID Customers Technicians Select a contact Outbo…" at bounding box center [442, 209] width 604 height 381
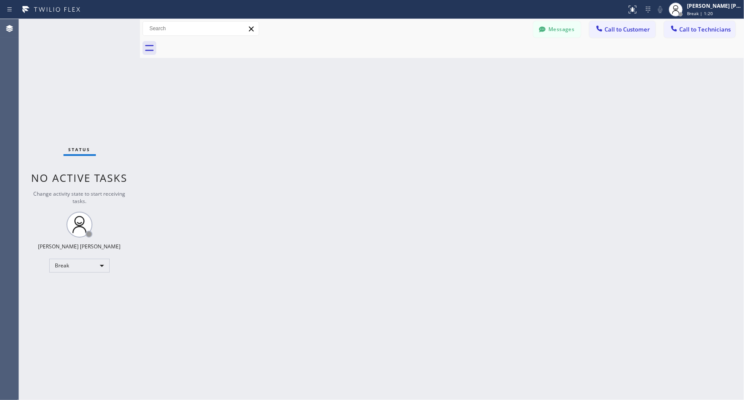
click at [442, 73] on div "Back to Dashboard Change Sender ID Customers Technicians Select a contact Outbo…" at bounding box center [442, 209] width 604 height 381
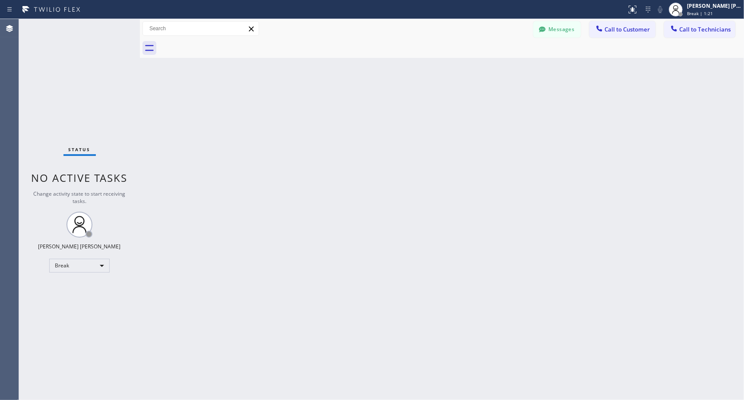
click at [442, 73] on div "Back to Dashboard Change Sender ID Customers Technicians Select a contact Outbo…" at bounding box center [442, 209] width 604 height 381
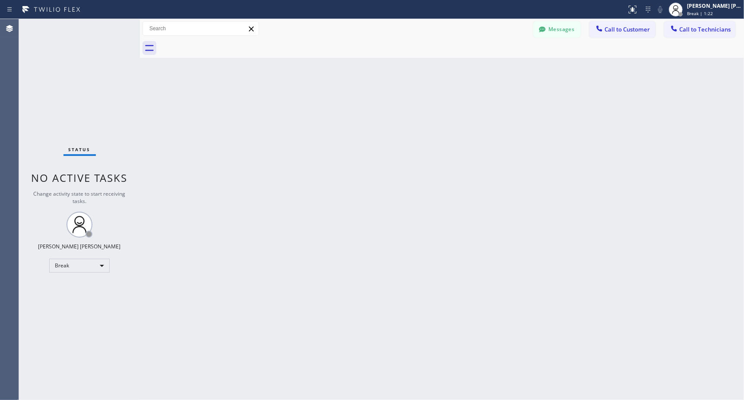
click at [442, 73] on div "Back to Dashboard Change Sender ID Customers Technicians Select a contact Outbo…" at bounding box center [442, 209] width 604 height 381
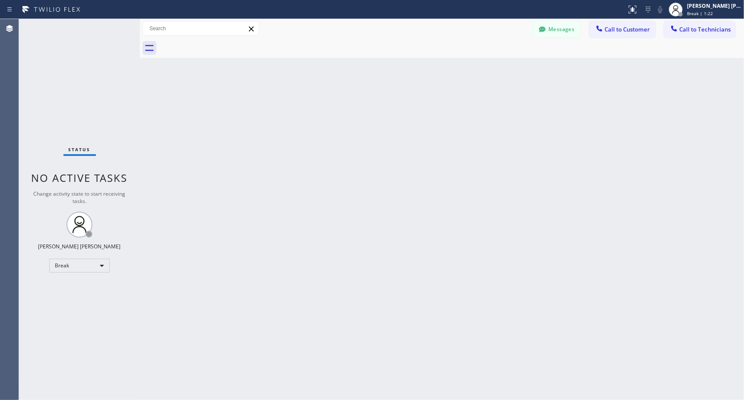
click at [442, 73] on div "Back to Dashboard Change Sender ID Customers Technicians Select a contact Outbo…" at bounding box center [442, 209] width 604 height 381
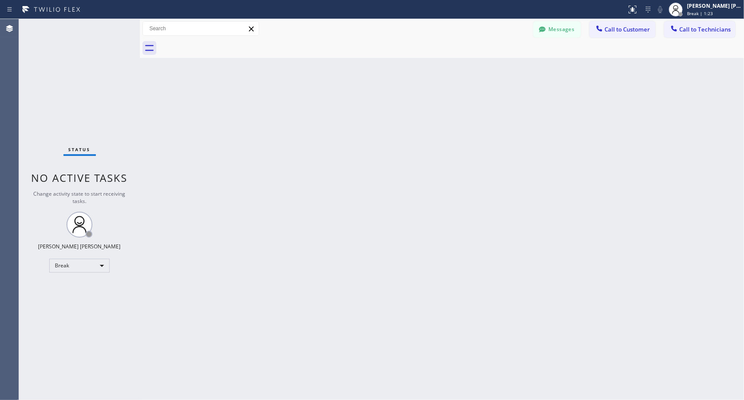
click at [442, 73] on div "Back to Dashboard Change Sender ID Customers Technicians Select a contact Outbo…" at bounding box center [442, 209] width 604 height 381
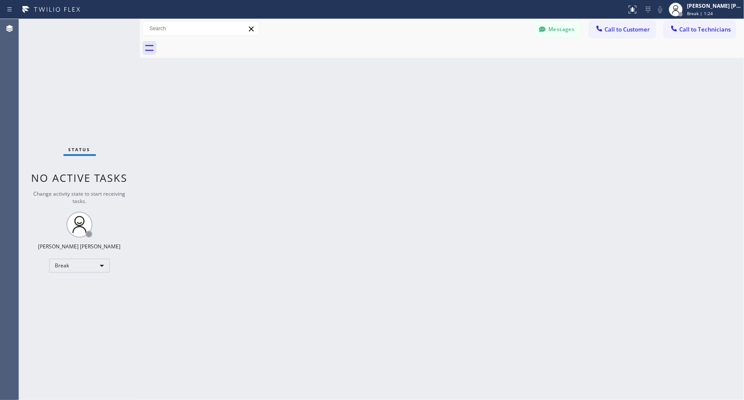
click at [442, 73] on div "Back to Dashboard Change Sender ID Customers Technicians Select a contact Outbo…" at bounding box center [442, 209] width 604 height 381
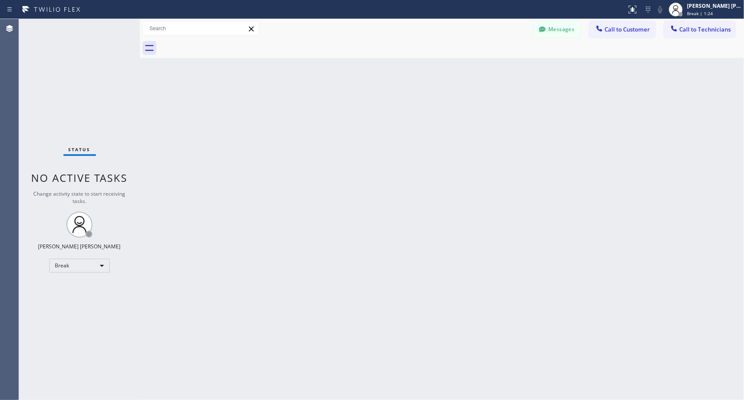
click at [442, 73] on div "Back to Dashboard Change Sender ID Customers Technicians Select a contact Outbo…" at bounding box center [442, 209] width 604 height 381
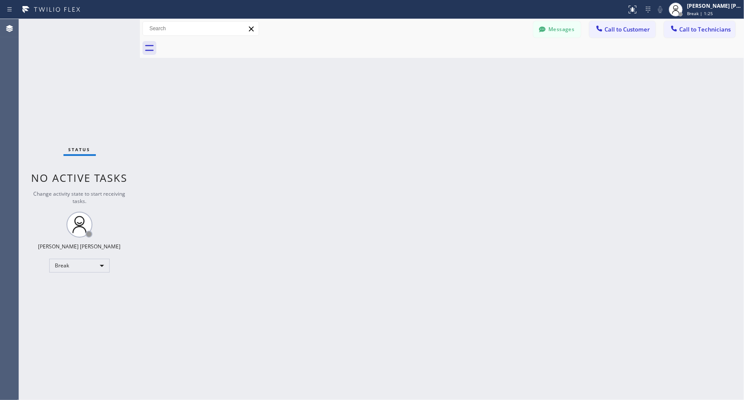
click at [442, 73] on div "Back to Dashboard Change Sender ID Customers Technicians Select a contact Outbo…" at bounding box center [442, 209] width 604 height 381
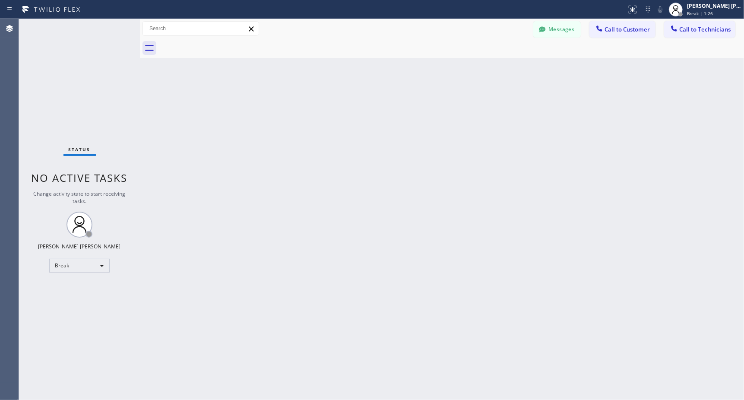
click at [442, 73] on div "Back to Dashboard Change Sender ID Customers Technicians Select a contact Outbo…" at bounding box center [442, 209] width 604 height 381
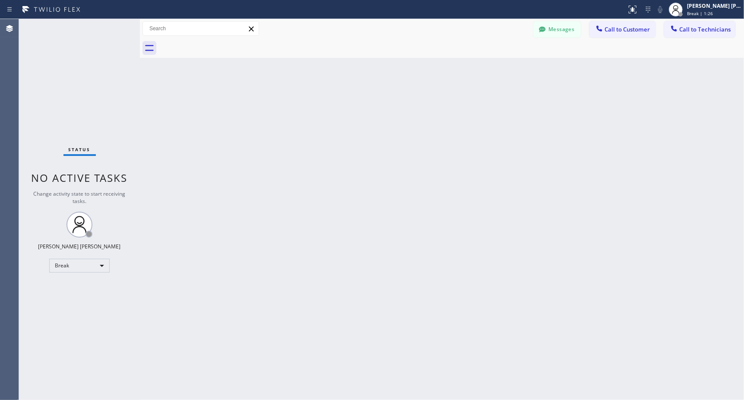
click at [442, 73] on div "Back to Dashboard Change Sender ID Customers Technicians Select a contact Outbo…" at bounding box center [442, 209] width 604 height 381
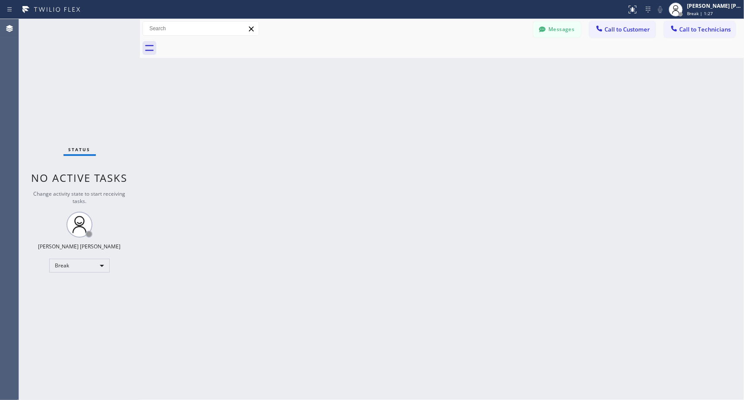
click at [442, 73] on div "Back to Dashboard Change Sender ID Customers Technicians Select a contact Outbo…" at bounding box center [442, 209] width 604 height 381
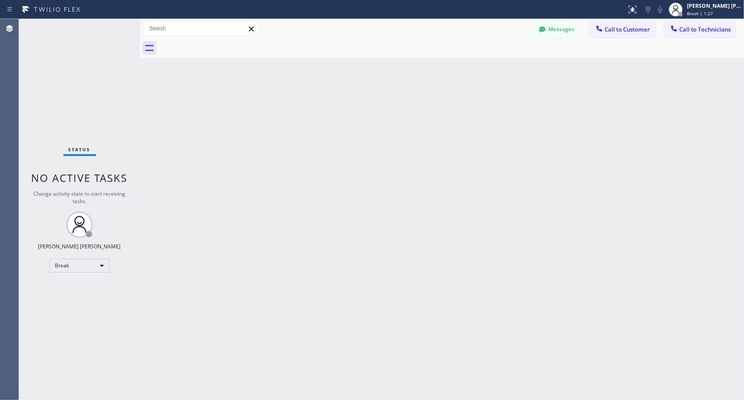
click at [442, 73] on div "Back to Dashboard Change Sender ID Customers Technicians Select a contact Outbo…" at bounding box center [442, 209] width 604 height 381
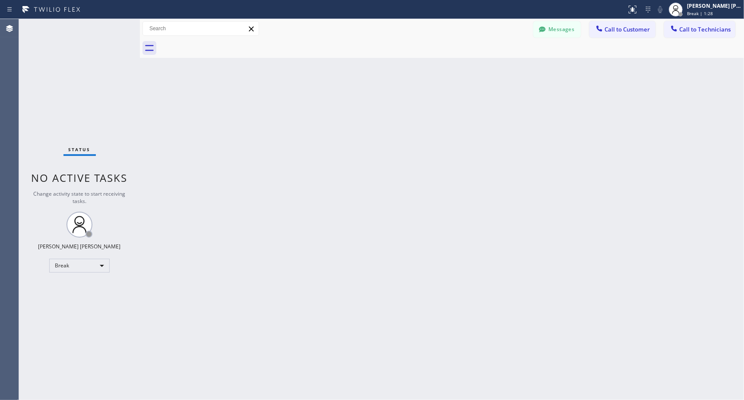
click at [442, 73] on div "Back to Dashboard Change Sender ID Customers Technicians Select a contact Outbo…" at bounding box center [442, 209] width 604 height 381
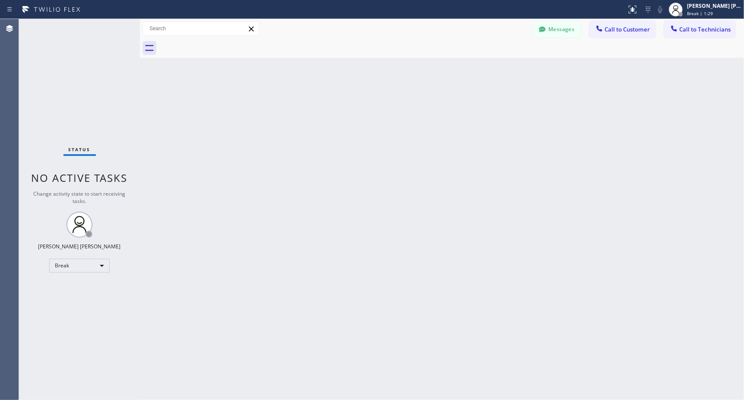
click at [442, 73] on div "Back to Dashboard Change Sender ID Customers Technicians Select a contact Outbo…" at bounding box center [442, 209] width 604 height 381
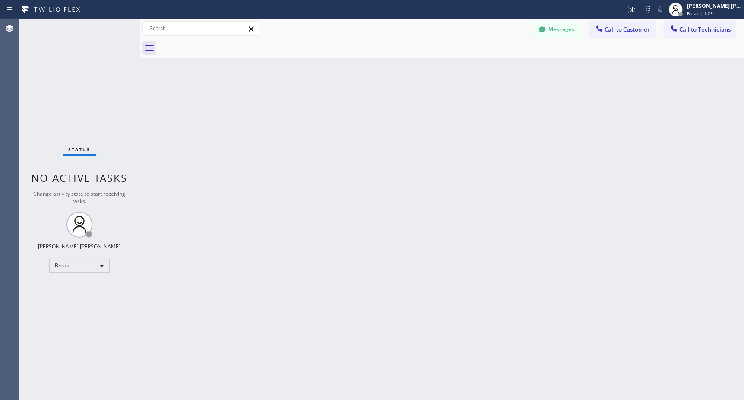
click at [442, 73] on div "Back to Dashboard Change Sender ID Customers Technicians Select a contact Outbo…" at bounding box center [442, 209] width 604 height 381
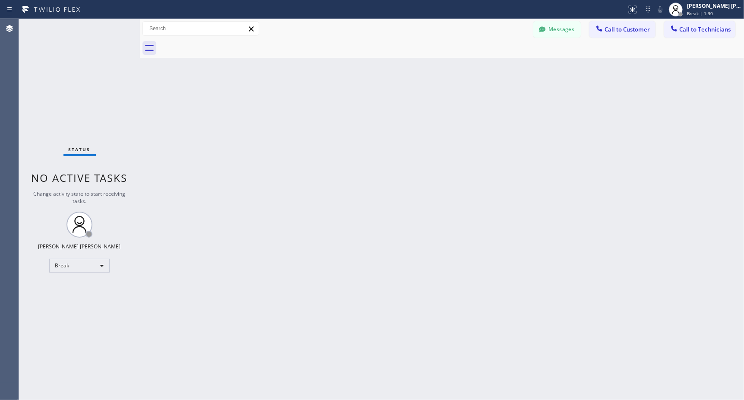
click at [442, 73] on div "Back to Dashboard Change Sender ID Customers Technicians Select a contact Outbo…" at bounding box center [442, 209] width 604 height 381
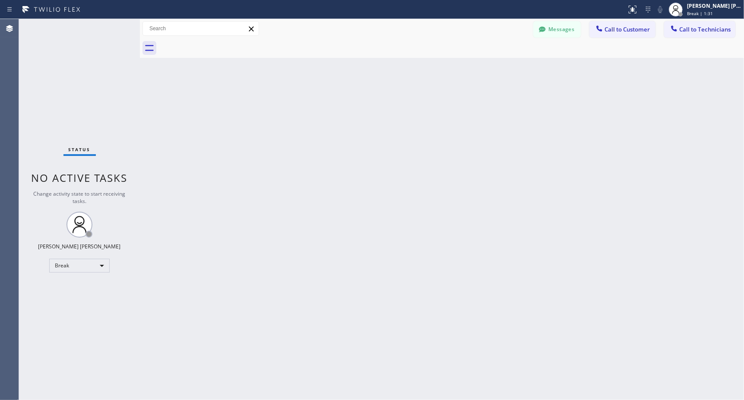
click at [442, 73] on div "Back to Dashboard Change Sender ID Customers Technicians Select a contact Outbo…" at bounding box center [442, 209] width 604 height 381
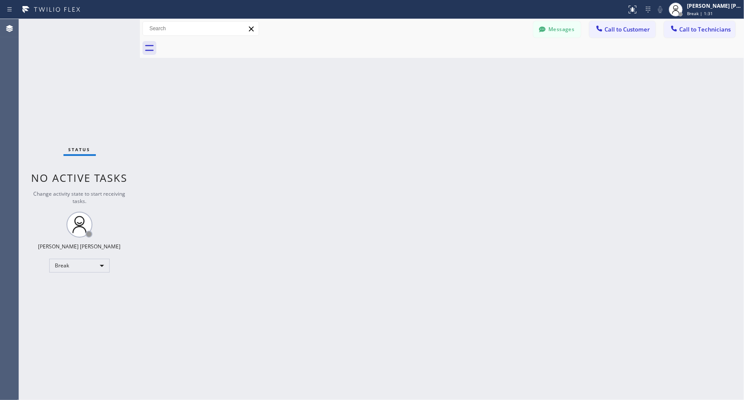
click at [442, 73] on div "Back to Dashboard Change Sender ID Customers Technicians Select a contact Outbo…" at bounding box center [442, 209] width 604 height 381
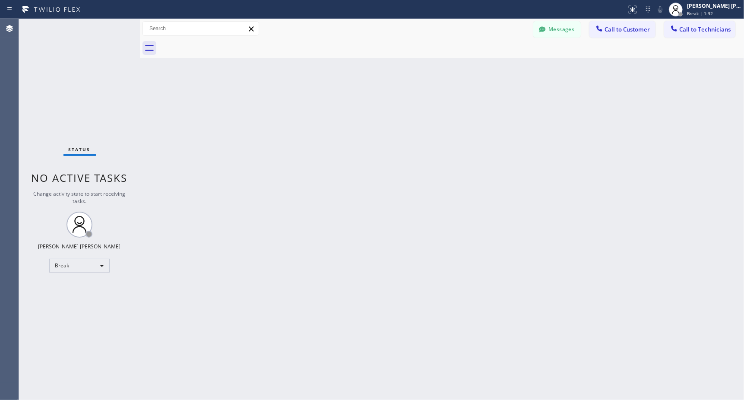
click at [442, 73] on div "Back to Dashboard Change Sender ID Customers Technicians Select a contact Outbo…" at bounding box center [442, 209] width 604 height 381
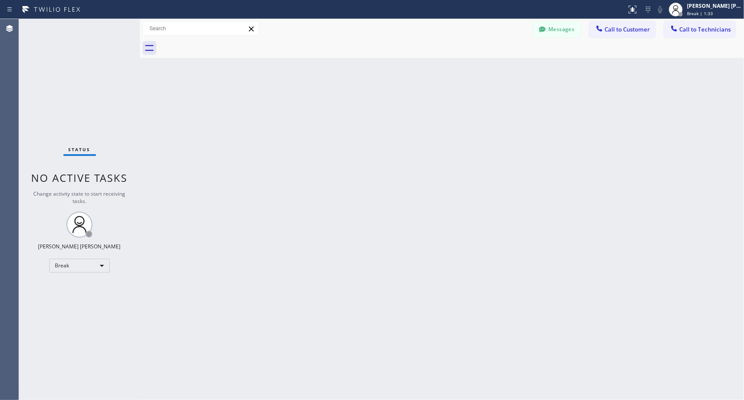
click at [442, 73] on div "Back to Dashboard Change Sender ID Customers Technicians Select a contact Outbo…" at bounding box center [442, 209] width 604 height 381
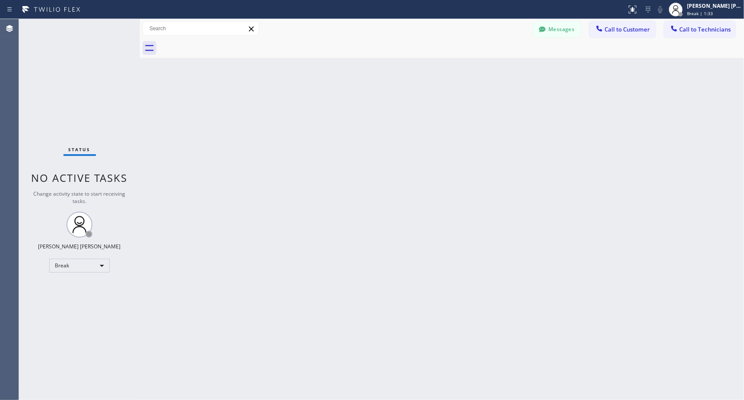
click at [442, 73] on div "Back to Dashboard Change Sender ID Customers Technicians Select a contact Outbo…" at bounding box center [442, 209] width 604 height 381
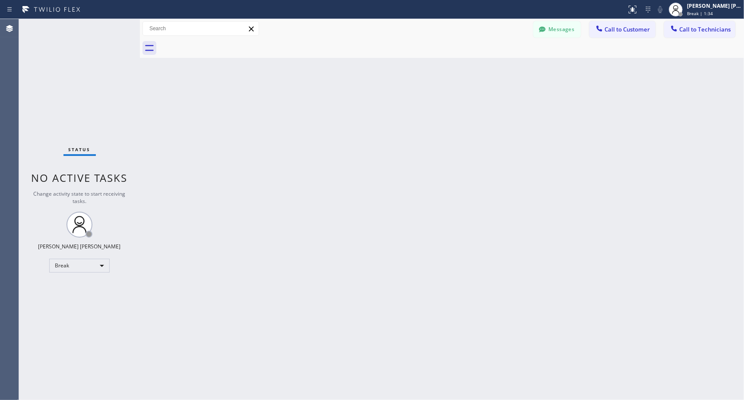
click at [442, 73] on div "Back to Dashboard Change Sender ID Customers Technicians Select a contact Outbo…" at bounding box center [442, 209] width 604 height 381
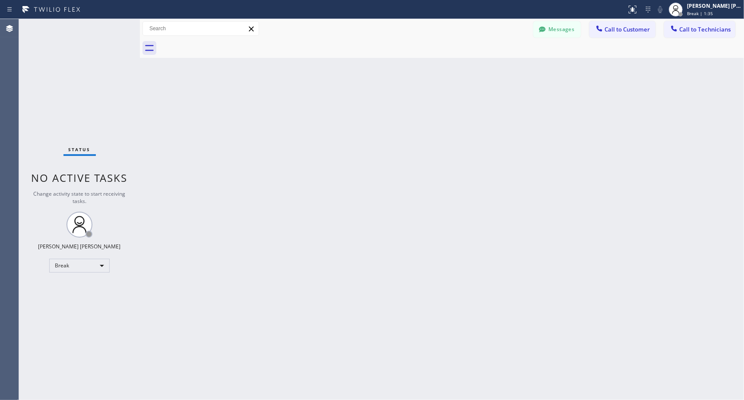
click at [442, 73] on div "Back to Dashboard Change Sender ID Customers Technicians Select a contact Outbo…" at bounding box center [442, 209] width 604 height 381
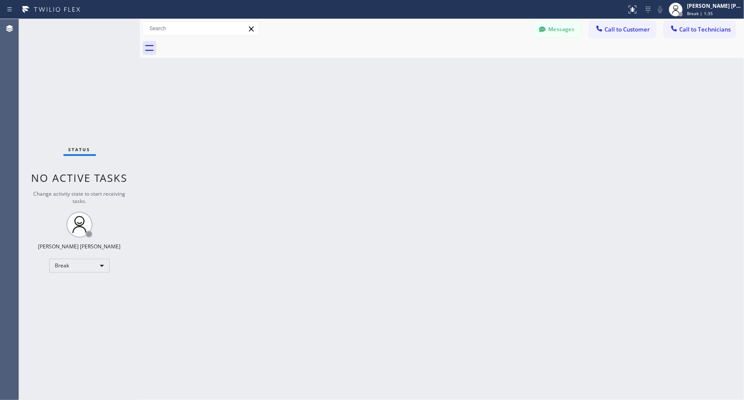
click at [442, 73] on div "Back to Dashboard Change Sender ID Customers Technicians Select a contact Outbo…" at bounding box center [442, 209] width 604 height 381
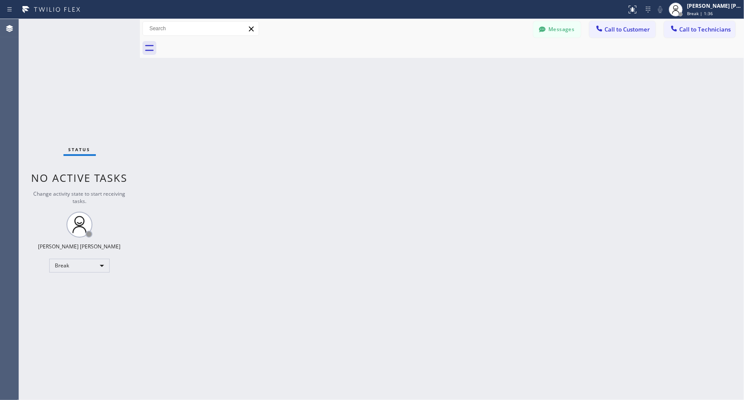
click at [442, 73] on div "Back to Dashboard Change Sender ID Customers Technicians Select a contact Outbo…" at bounding box center [442, 209] width 604 height 381
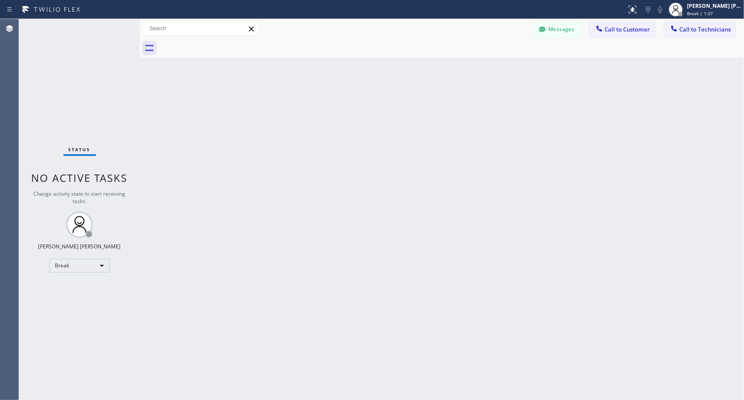
click at [442, 73] on div "Back to Dashboard Change Sender ID Customers Technicians Select a contact Outbo…" at bounding box center [442, 209] width 604 height 381
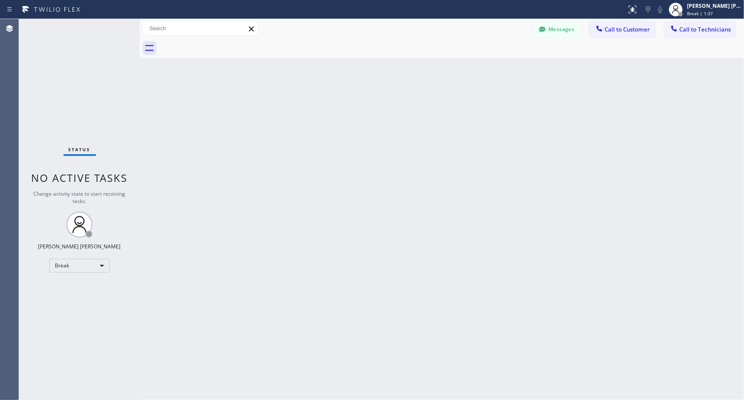
click at [442, 73] on div "Back to Dashboard Change Sender ID Customers Technicians Select a contact Outbo…" at bounding box center [442, 209] width 604 height 381
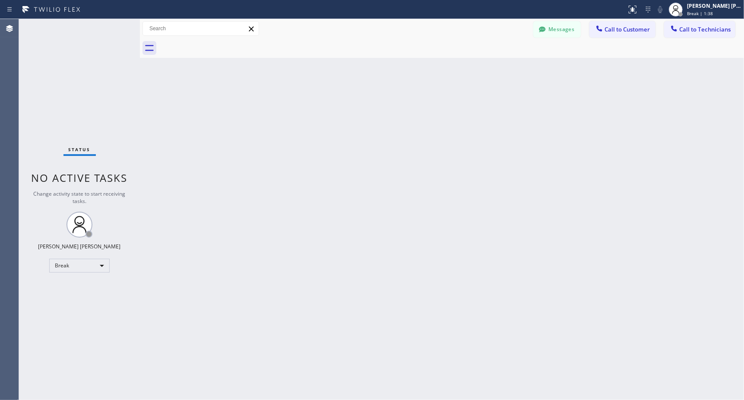
click at [442, 73] on div "Back to Dashboard Change Sender ID Customers Technicians Select a contact Outbo…" at bounding box center [442, 209] width 604 height 381
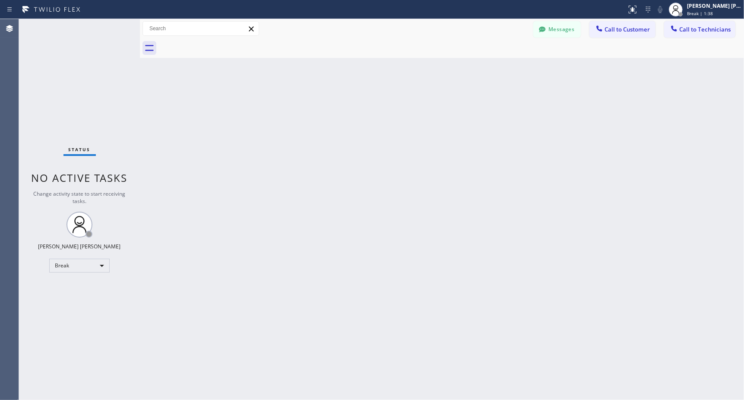
click at [442, 73] on div "Back to Dashboard Change Sender ID Customers Technicians Select a contact Outbo…" at bounding box center [442, 209] width 604 height 381
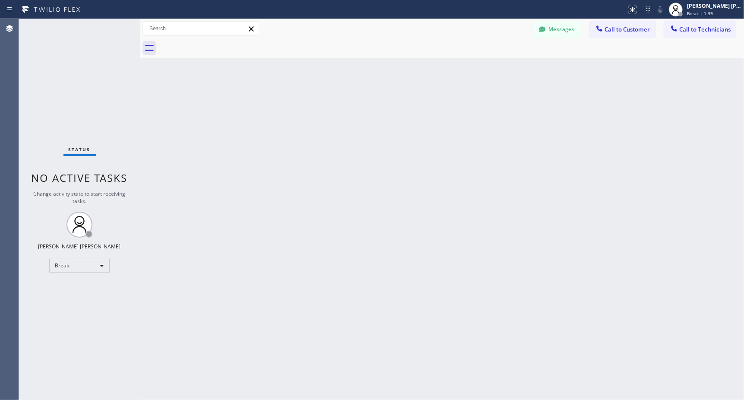
click at [442, 73] on div "Back to Dashboard Change Sender ID Customers Technicians Select a contact Outbo…" at bounding box center [442, 209] width 604 height 381
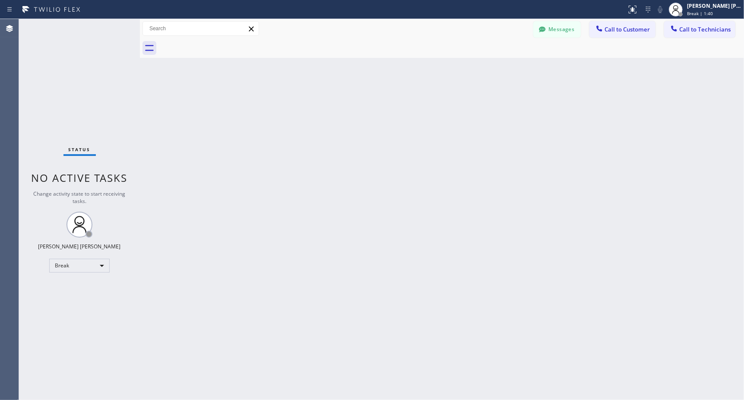
click at [442, 73] on div "Back to Dashboard Change Sender ID Customers Technicians Select a contact Outbo…" at bounding box center [442, 209] width 604 height 381
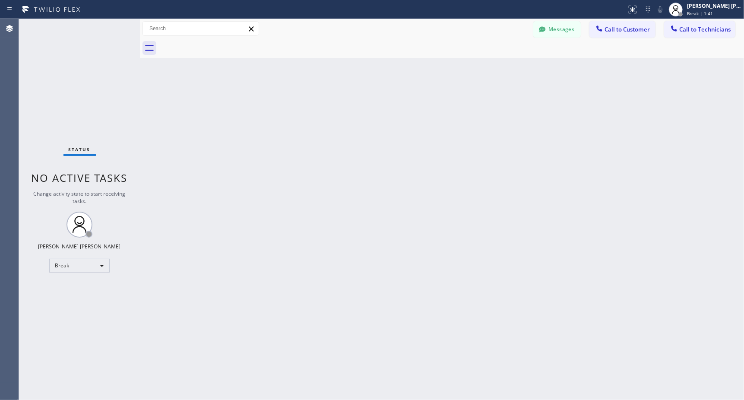
click at [442, 73] on div "Back to Dashboard Change Sender ID Customers Technicians Select a contact Outbo…" at bounding box center [442, 209] width 604 height 381
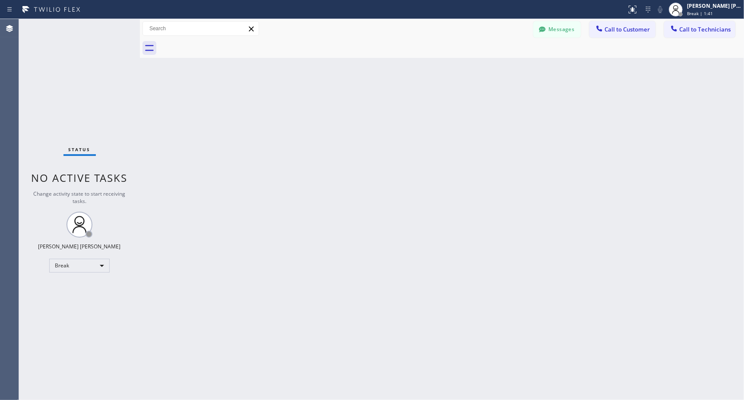
click at [442, 73] on div "Back to Dashboard Change Sender ID Customers Technicians Select a contact Outbo…" at bounding box center [442, 209] width 604 height 381
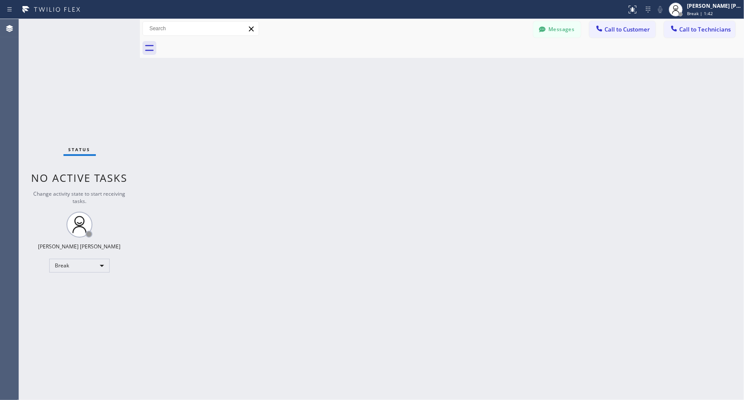
click at [442, 73] on div "Back to Dashboard Change Sender ID Customers Technicians Select a contact Outbo…" at bounding box center [442, 209] width 604 height 381
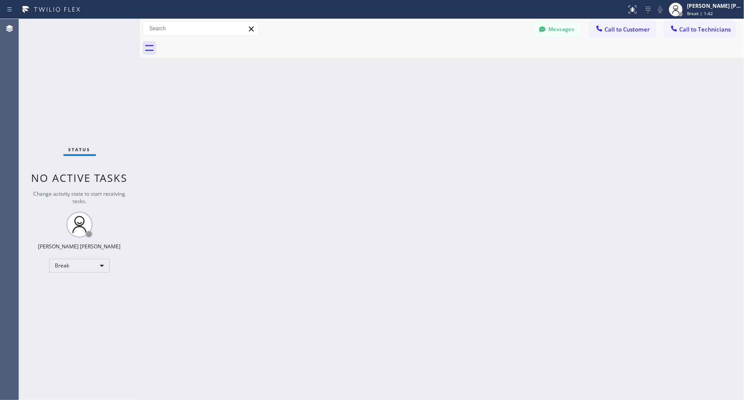
click at [442, 73] on div "Back to Dashboard Change Sender ID Customers Technicians Select a contact Outbo…" at bounding box center [442, 209] width 604 height 381
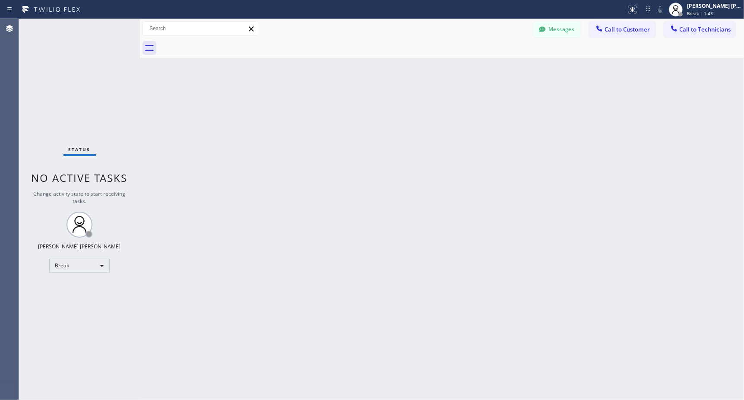
click at [442, 73] on div "Back to Dashboard Change Sender ID Customers Technicians Select a contact Outbo…" at bounding box center [442, 209] width 604 height 381
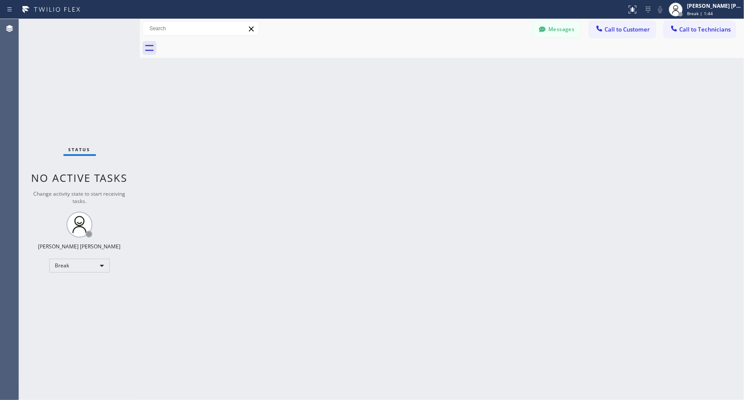
click at [442, 73] on div "Back to Dashboard Change Sender ID Customers Technicians Select a contact Outbo…" at bounding box center [442, 209] width 604 height 381
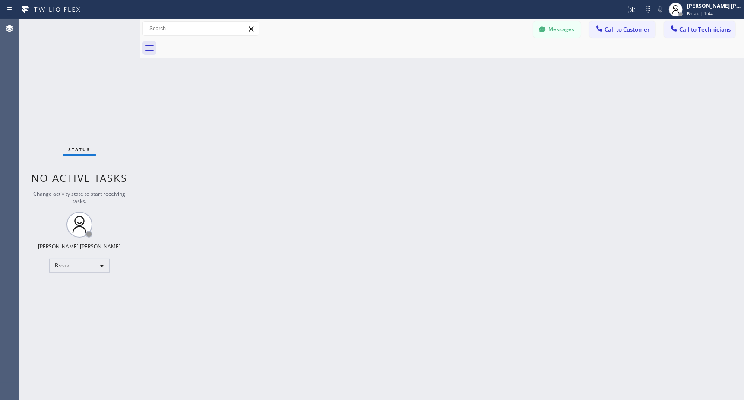
click at [442, 73] on div "Back to Dashboard Change Sender ID Customers Technicians Select a contact Outbo…" at bounding box center [442, 209] width 604 height 381
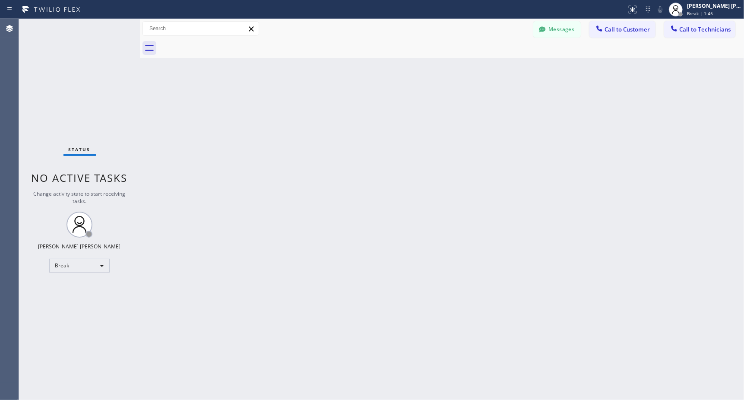
click at [442, 73] on div "Back to Dashboard Change Sender ID Customers Technicians Select a contact Outbo…" at bounding box center [442, 209] width 604 height 381
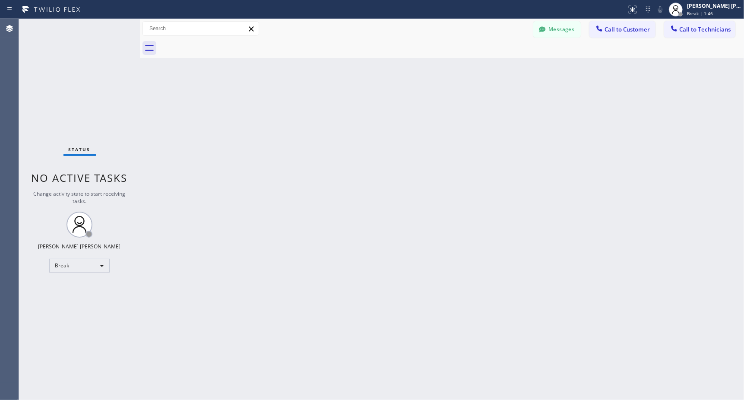
click at [442, 73] on div "Back to Dashboard Change Sender ID Customers Technicians Select a contact Outbo…" at bounding box center [442, 209] width 604 height 381
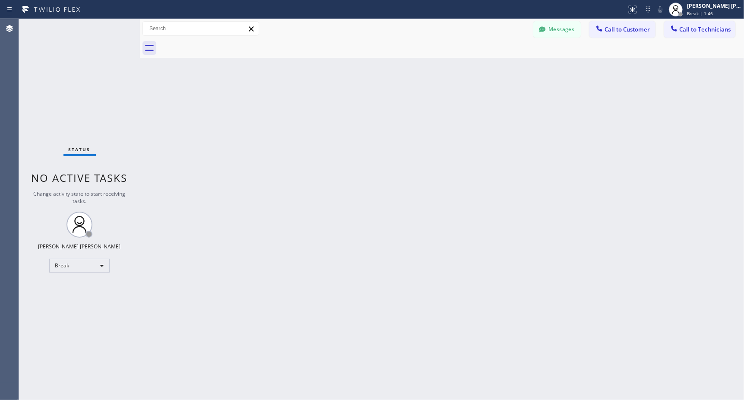
click at [442, 73] on div "Back to Dashboard Change Sender ID Customers Technicians Select a contact Outbo…" at bounding box center [442, 209] width 604 height 381
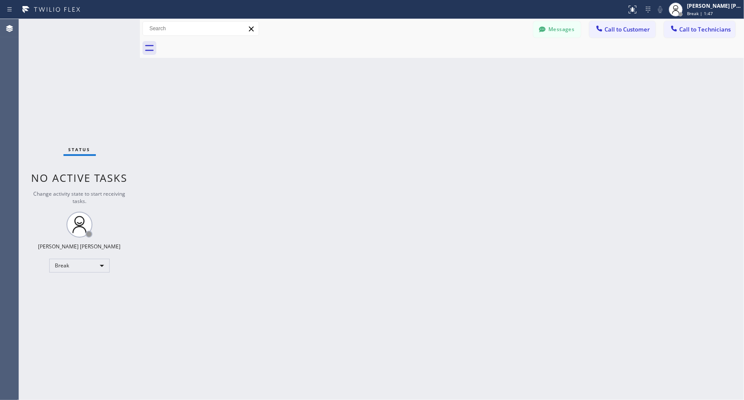
click at [442, 73] on div "Back to Dashboard Change Sender ID Customers Technicians Select a contact Outbo…" at bounding box center [442, 209] width 604 height 381
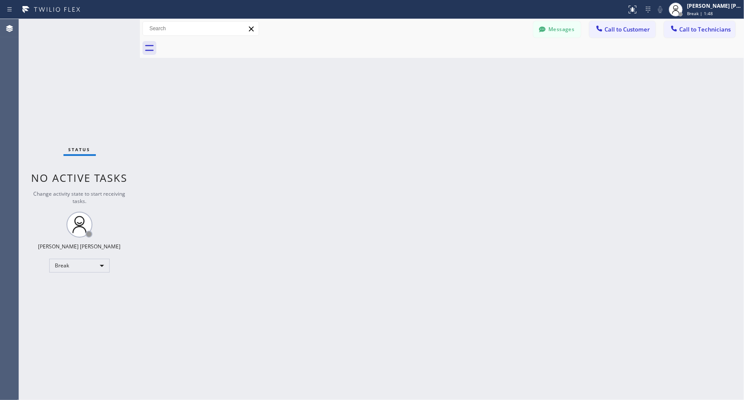
click at [442, 73] on div "Back to Dashboard Change Sender ID Customers Technicians Select a contact Outbo…" at bounding box center [442, 209] width 604 height 381
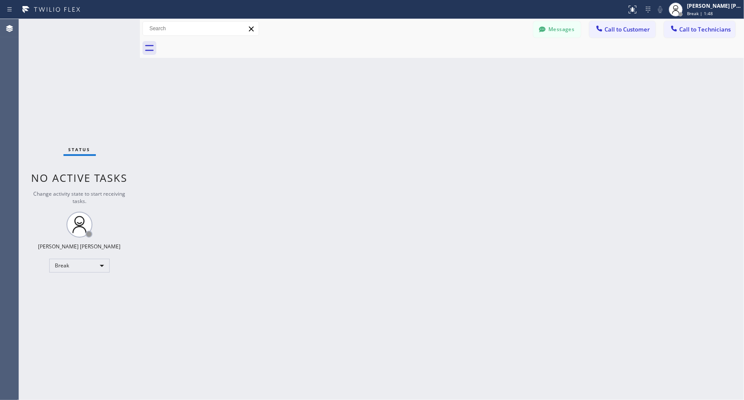
click at [442, 73] on div "Back to Dashboard Change Sender ID Customers Technicians Select a contact Outbo…" at bounding box center [442, 209] width 604 height 381
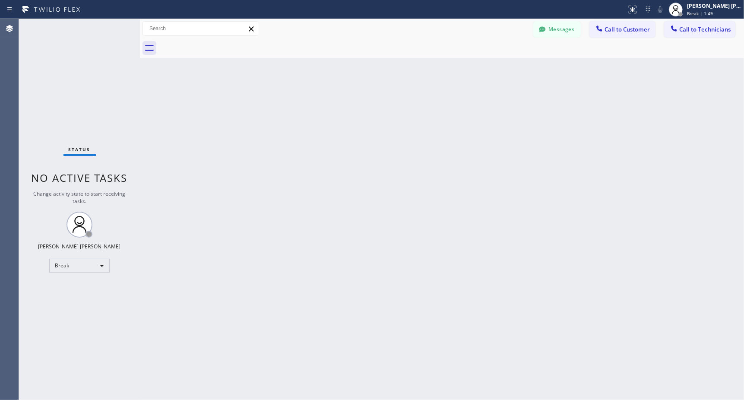
click at [442, 73] on div "Back to Dashboard Change Sender ID Customers Technicians Select a contact Outbo…" at bounding box center [442, 209] width 604 height 381
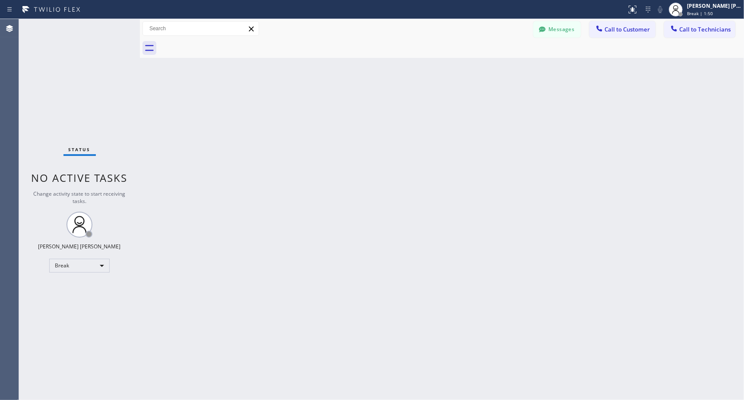
click at [442, 73] on div "Back to Dashboard Change Sender ID Customers Technicians Select a contact Outbo…" at bounding box center [442, 209] width 604 height 381
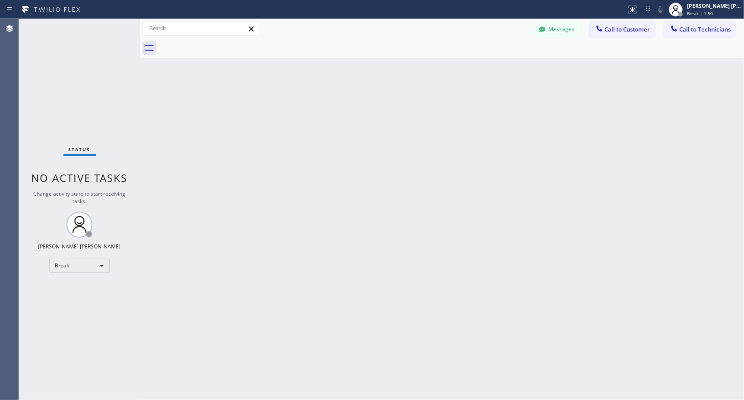
click at [442, 73] on div "Back to Dashboard Change Sender ID Customers Technicians Select a contact Outbo…" at bounding box center [442, 209] width 604 height 381
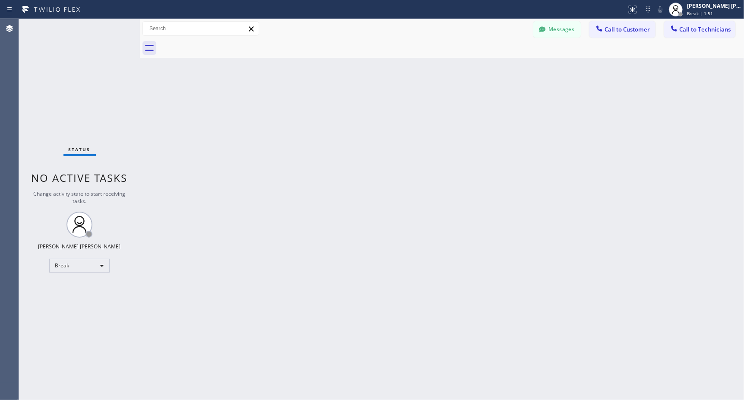
click at [442, 73] on div "Back to Dashboard Change Sender ID Customers Technicians Select a contact Outbo…" at bounding box center [442, 209] width 604 height 381
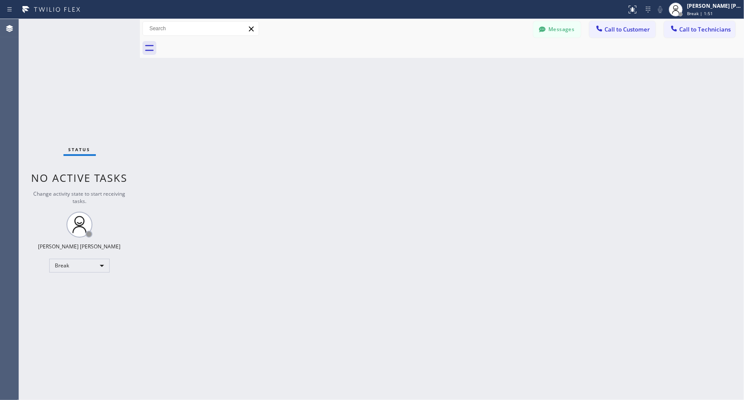
click at [442, 73] on div "Back to Dashboard Change Sender ID Customers Technicians Select a contact Outbo…" at bounding box center [442, 209] width 604 height 381
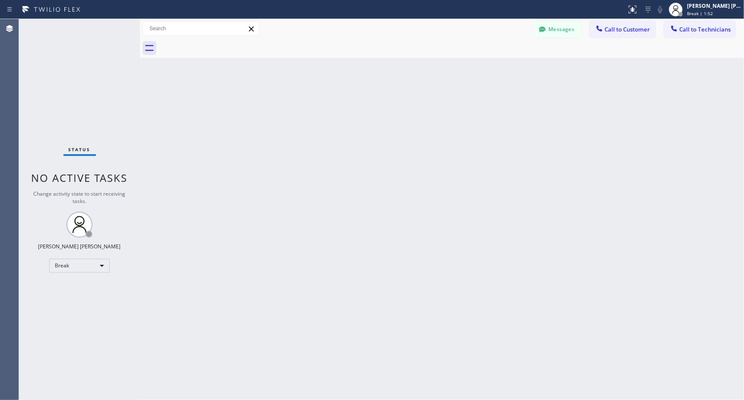
click at [442, 73] on div "Back to Dashboard Change Sender ID Customers Technicians Select a contact Outbo…" at bounding box center [442, 209] width 604 height 381
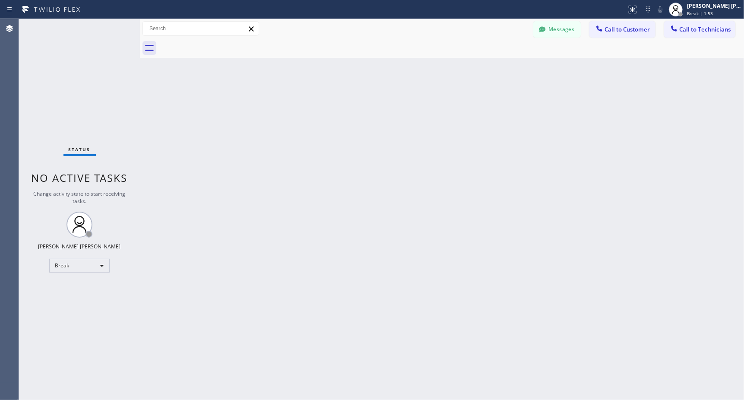
click at [442, 73] on div "Back to Dashboard Change Sender ID Customers Technicians Select a contact Outbo…" at bounding box center [442, 209] width 604 height 381
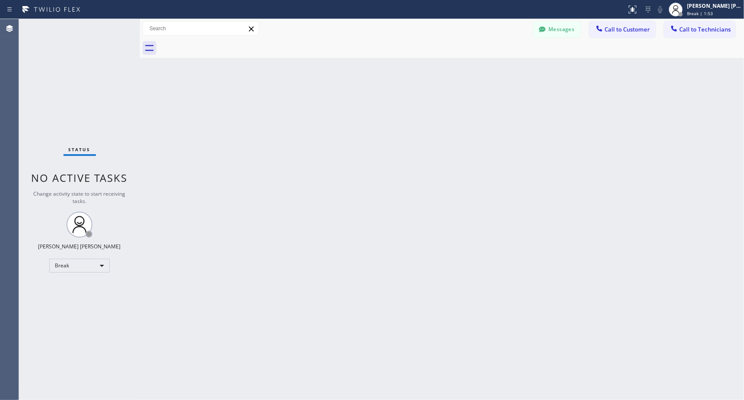
click at [442, 73] on div "Back to Dashboard Change Sender ID Customers Technicians Select a contact Outbo…" at bounding box center [442, 209] width 604 height 381
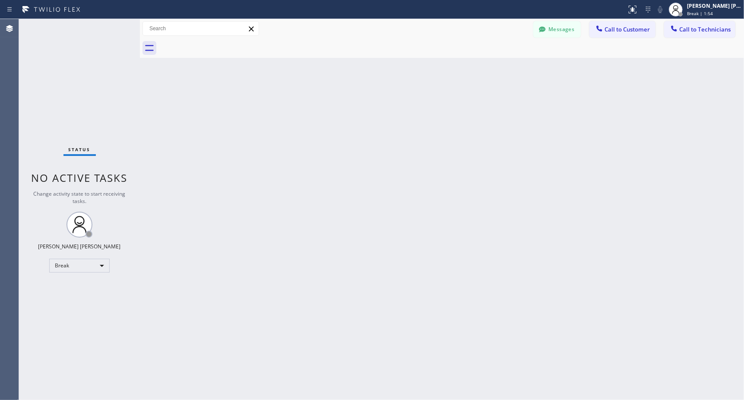
click at [442, 73] on div "Back to Dashboard Change Sender ID Customers Technicians Select a contact Outbo…" at bounding box center [442, 209] width 604 height 381
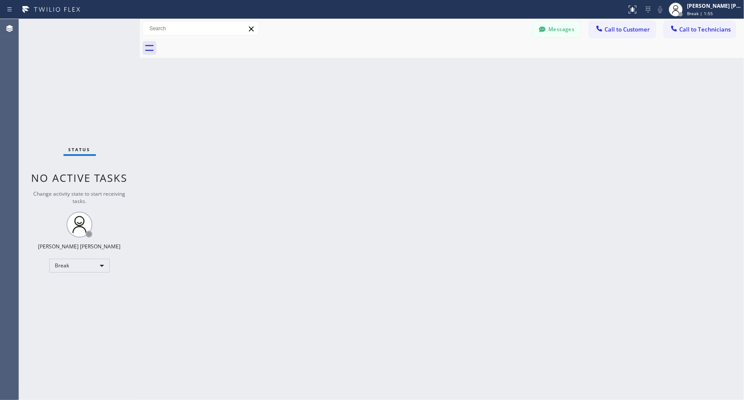
click at [442, 73] on div "Back to Dashboard Change Sender ID Customers Technicians Select a contact Outbo…" at bounding box center [442, 209] width 604 height 381
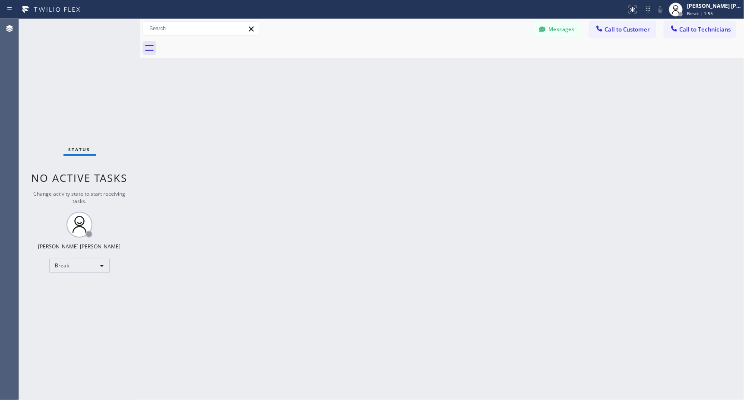
click at [442, 73] on div "Back to Dashboard Change Sender ID Customers Technicians Select a contact Outbo…" at bounding box center [442, 209] width 604 height 381
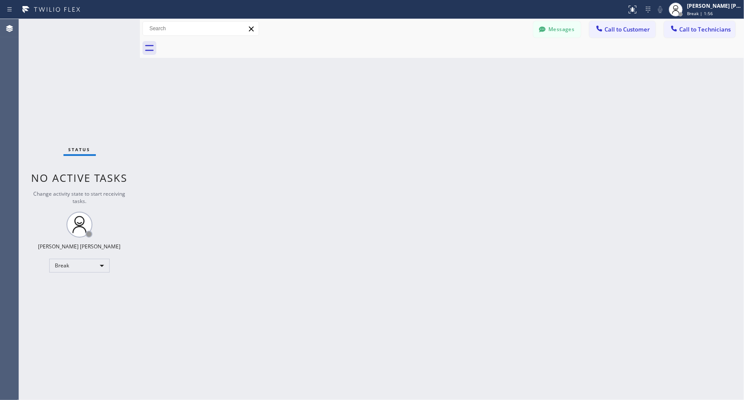
click at [442, 73] on div "Back to Dashboard Change Sender ID Customers Technicians Select a contact Outbo…" at bounding box center [442, 209] width 604 height 381
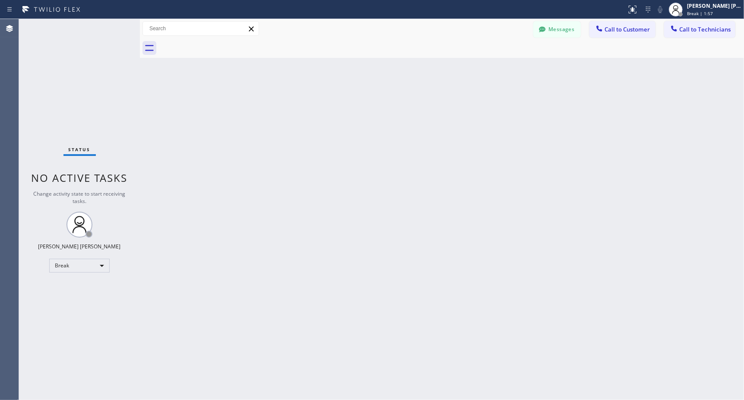
click at [442, 73] on div "Back to Dashboard Change Sender ID Customers Technicians Select a contact Outbo…" at bounding box center [442, 209] width 604 height 381
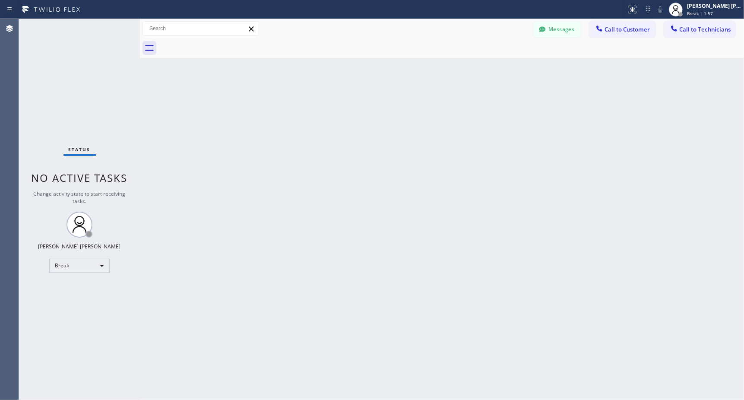
click at [442, 73] on div "Back to Dashboard Change Sender ID Customers Technicians Select a contact Outbo…" at bounding box center [442, 209] width 604 height 381
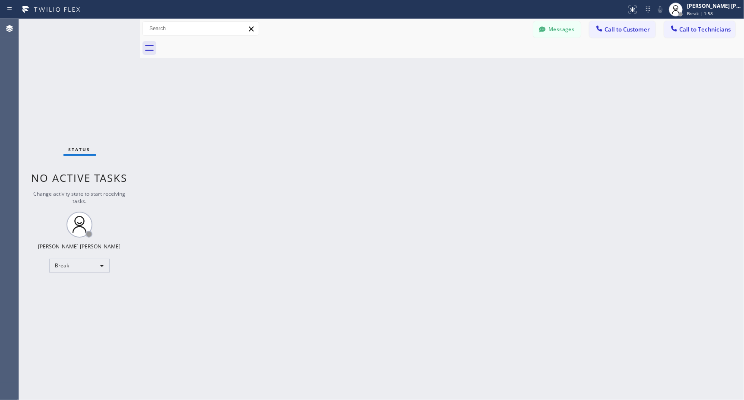
click at [442, 73] on div "Back to Dashboard Change Sender ID Customers Technicians Select a contact Outbo…" at bounding box center [442, 209] width 604 height 381
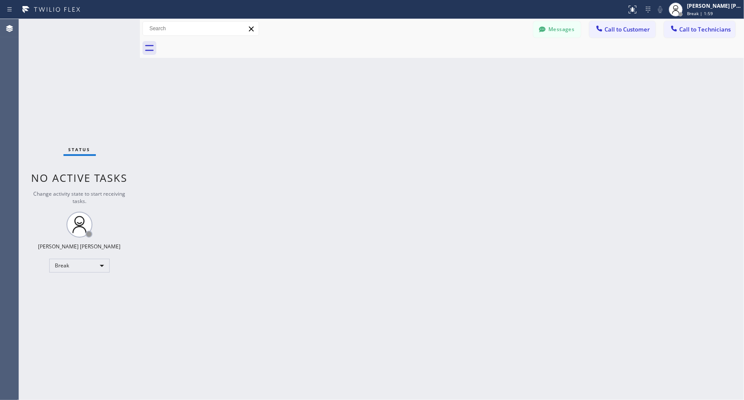
click at [442, 73] on div "Back to Dashboard Change Sender ID Customers Technicians Select a contact Outbo…" at bounding box center [442, 209] width 604 height 381
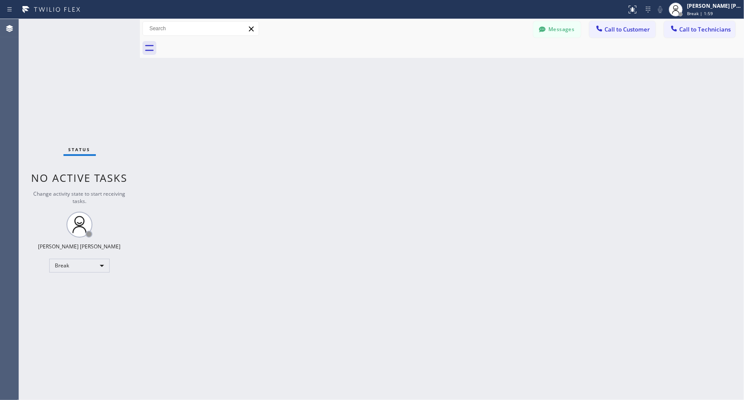
click at [442, 73] on div "Back to Dashboard Change Sender ID Customers Technicians Select a contact Outbo…" at bounding box center [442, 209] width 604 height 381
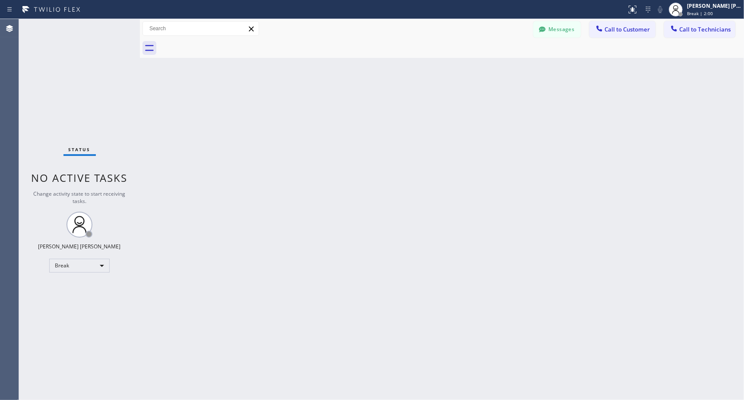
click at [442, 73] on div "Back to Dashboard Change Sender ID Customers Technicians Select a contact Outbo…" at bounding box center [442, 209] width 604 height 381
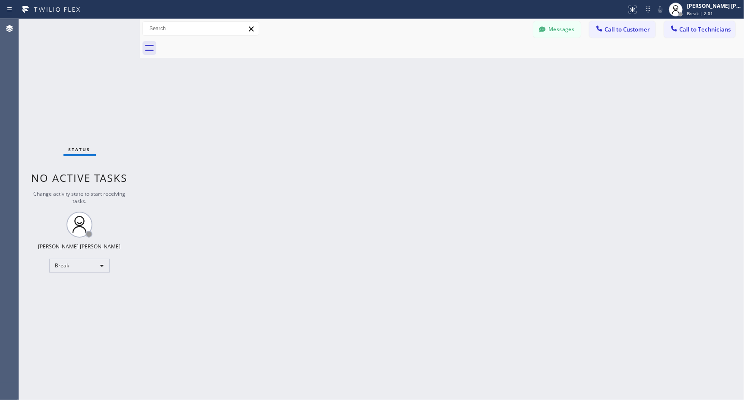
click at [442, 73] on div "Back to Dashboard Change Sender ID Customers Technicians Select a contact Outbo…" at bounding box center [442, 209] width 604 height 381
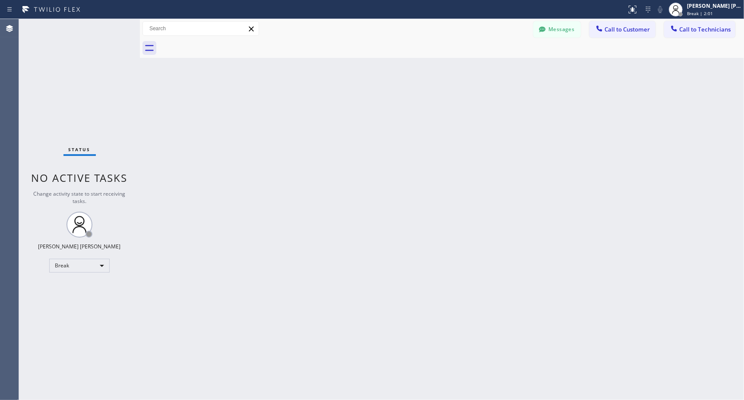
click at [442, 73] on div "Back to Dashboard Change Sender ID Customers Technicians Select a contact Outbo…" at bounding box center [442, 209] width 604 height 381
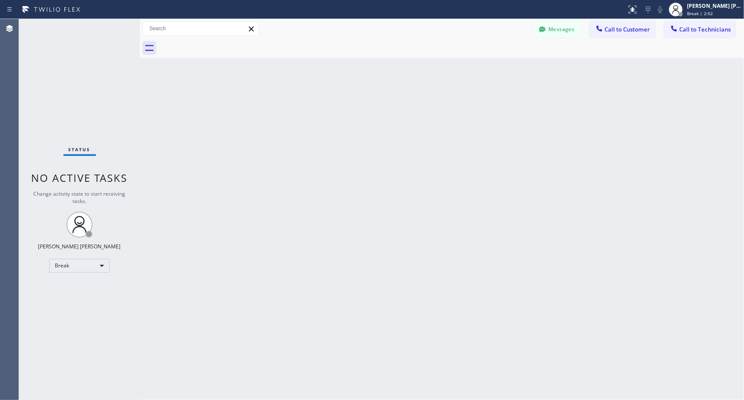
click at [442, 73] on div "Back to Dashboard Change Sender ID Customers Technicians Select a contact Outbo…" at bounding box center [442, 209] width 604 height 381
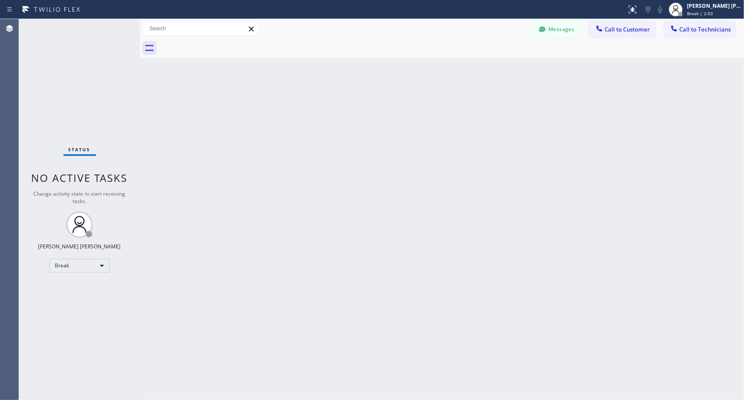
click at [442, 73] on div "Back to Dashboard Change Sender ID Customers Technicians Select a contact Outbo…" at bounding box center [442, 209] width 604 height 381
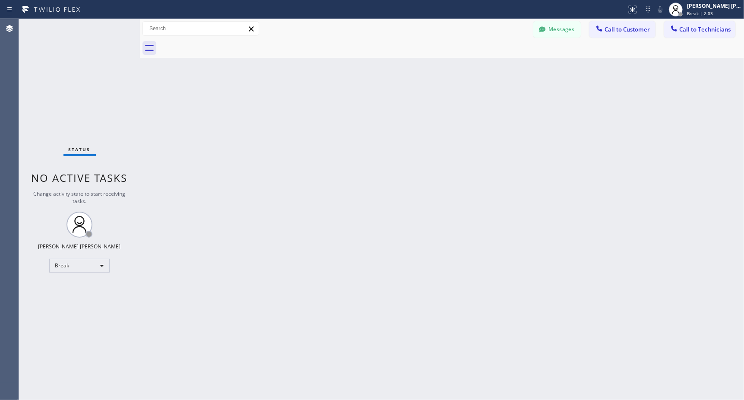
click at [442, 73] on div "Back to Dashboard Change Sender ID Customers Technicians Select a contact Outbo…" at bounding box center [442, 209] width 604 height 381
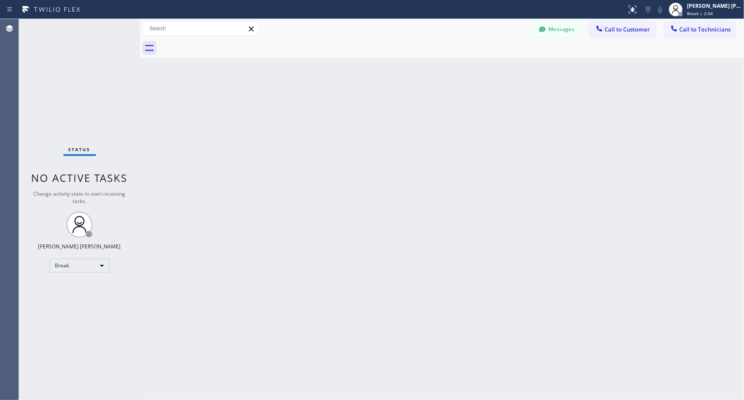
click at [442, 73] on div "Back to Dashboard Change Sender ID Customers Technicians Select a contact Outbo…" at bounding box center [442, 209] width 604 height 381
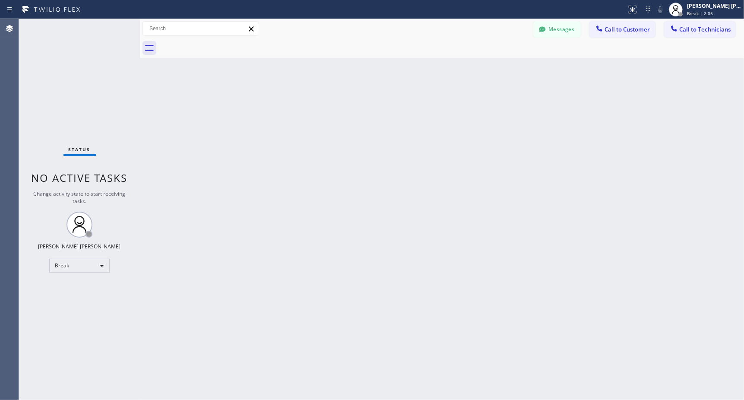
click at [442, 73] on div "Back to Dashboard Change Sender ID Customers Technicians Select a contact Outbo…" at bounding box center [442, 209] width 604 height 381
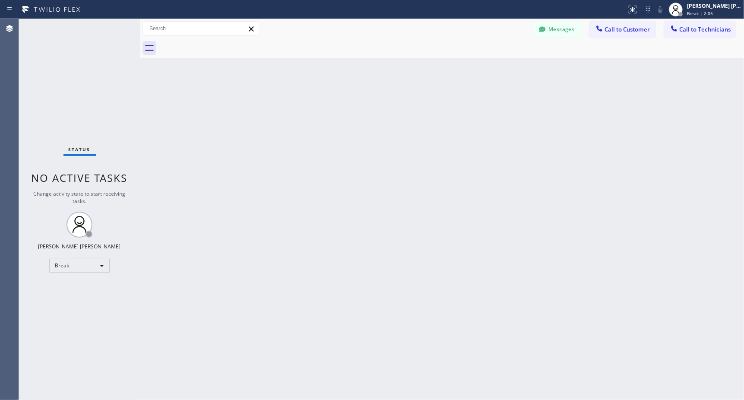
click at [442, 73] on div "Back to Dashboard Change Sender ID Customers Technicians Select a contact Outbo…" at bounding box center [442, 209] width 604 height 381
click
